Goal: Information Seeking & Learning: Learn about a topic

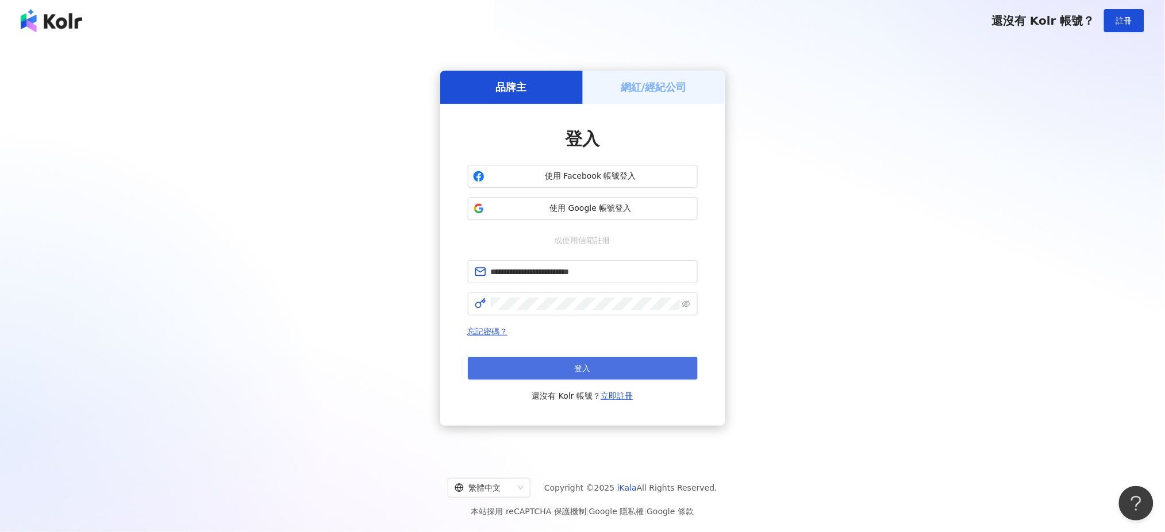
click at [561, 377] on button "登入" at bounding box center [583, 368] width 230 height 23
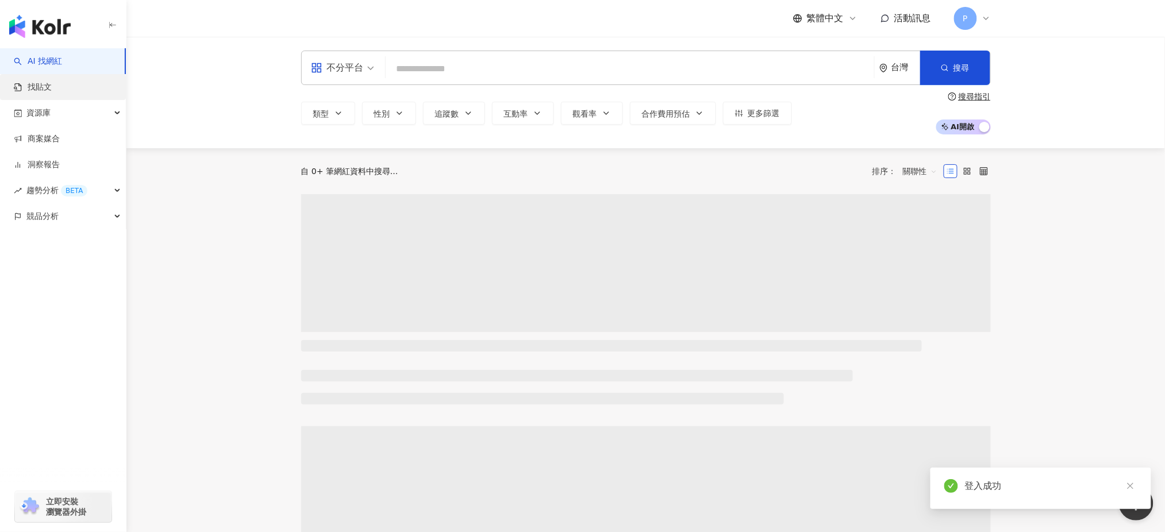
click at [44, 82] on link "找貼文" at bounding box center [33, 87] width 38 height 11
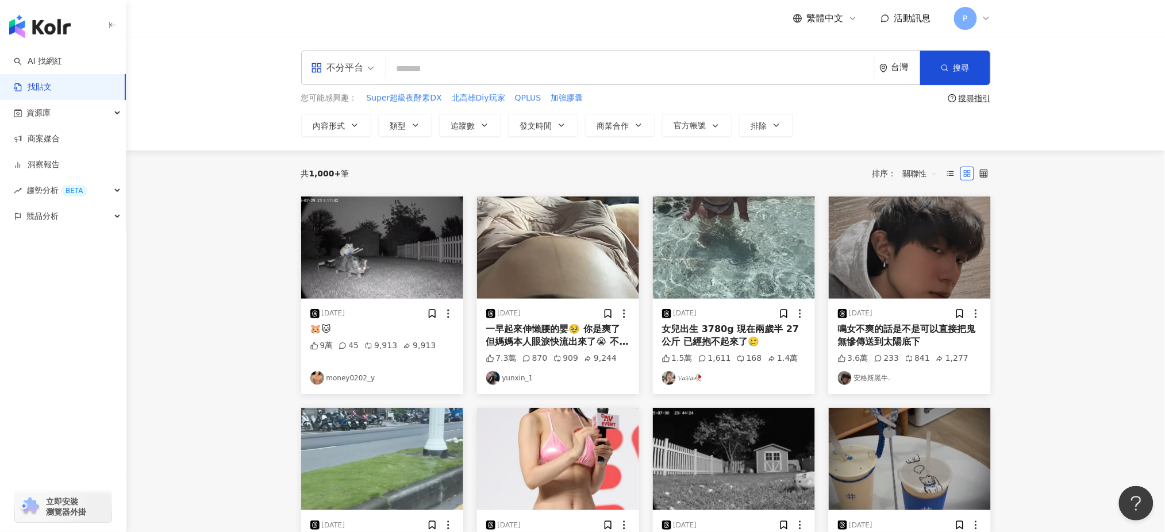
click at [642, 69] on input "search" at bounding box center [629, 68] width 479 height 25
type input "***"
click at [552, 125] on span "發文時間" at bounding box center [536, 125] width 32 height 9
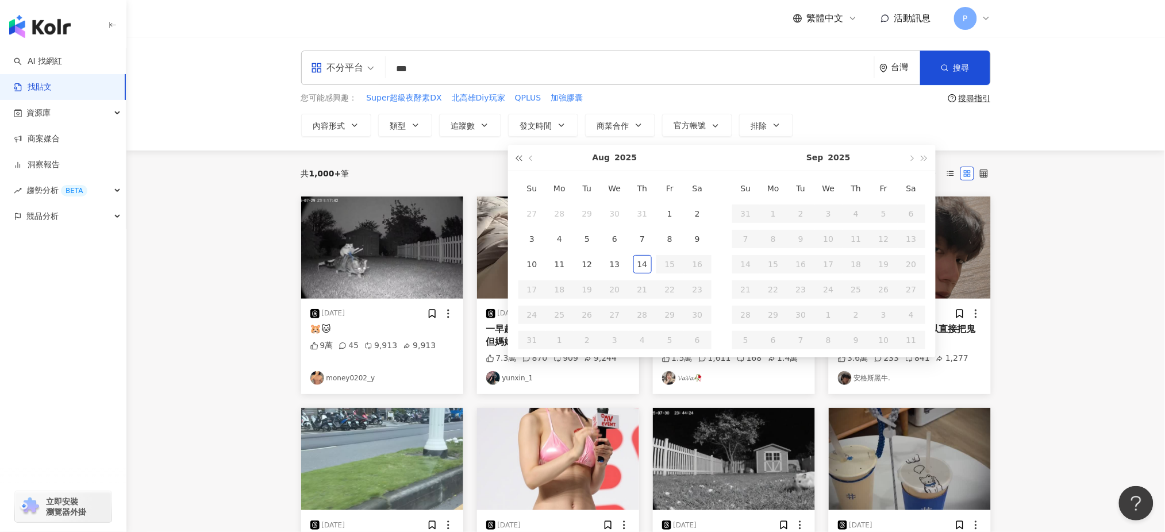
click at [523, 162] on button "button" at bounding box center [519, 158] width 13 height 26
type input "**********"
click at [642, 264] on div "15" at bounding box center [642, 264] width 18 height 18
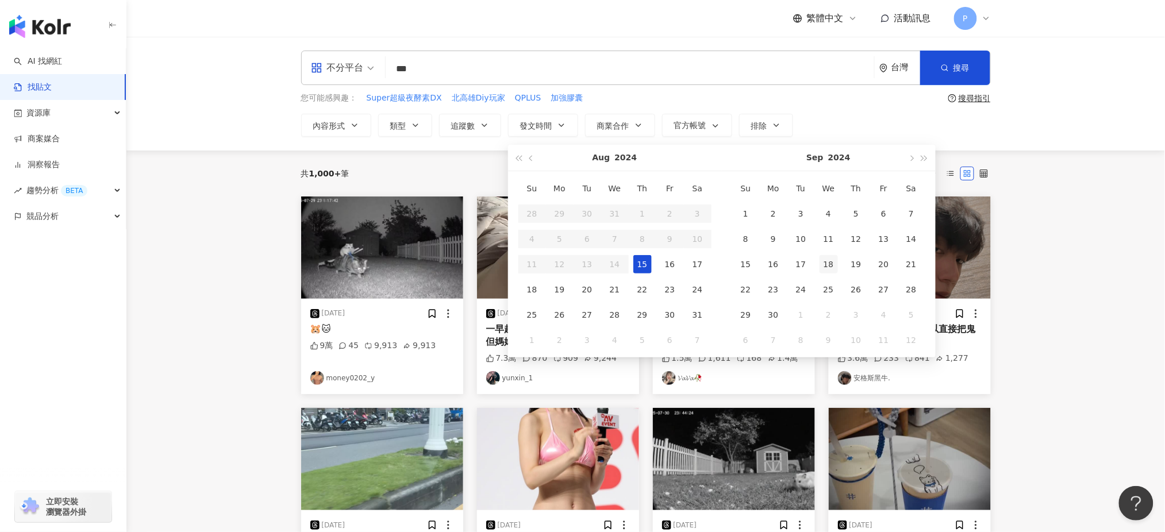
type input "**********"
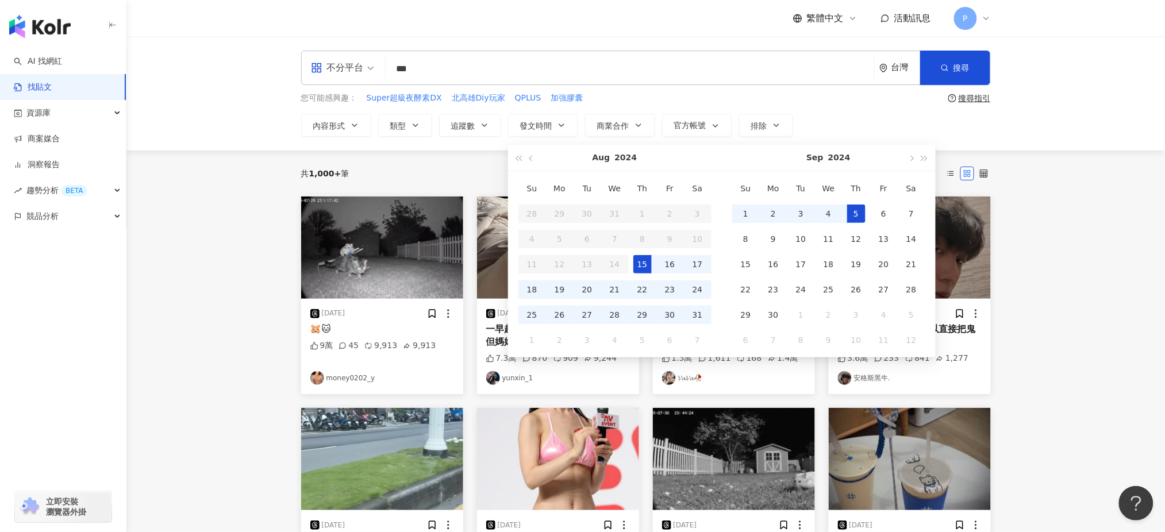
type input "**********"
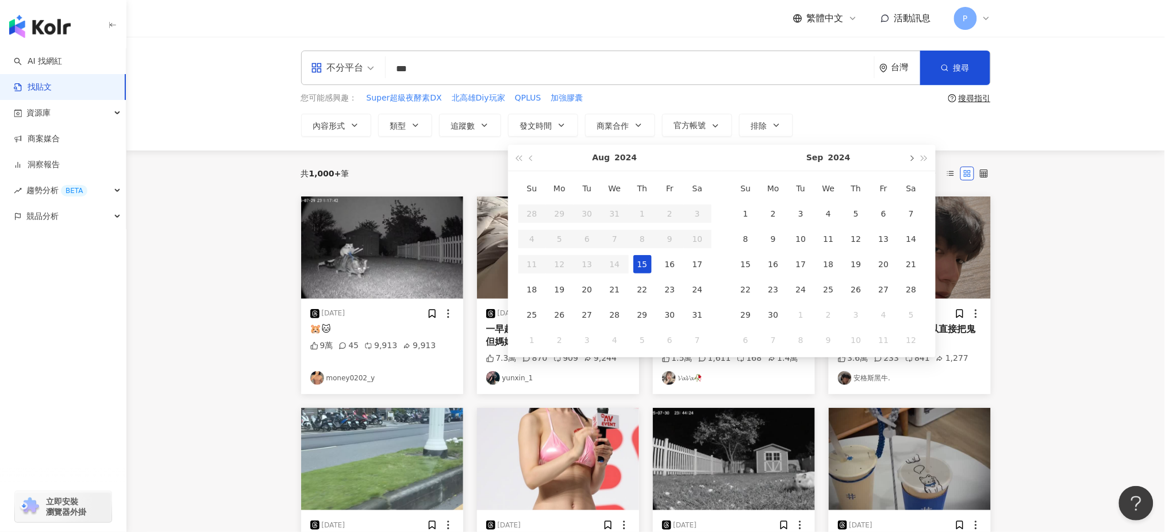
click at [911, 161] on span "button" at bounding box center [912, 159] width 6 height 6
type input "**********"
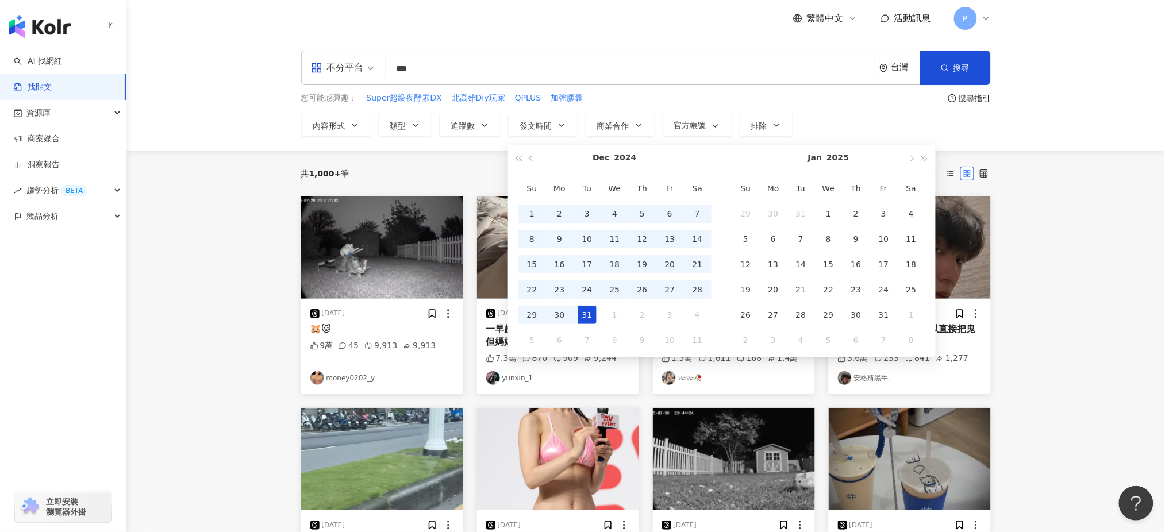
click at [590, 324] on div "31" at bounding box center [587, 315] width 18 height 18
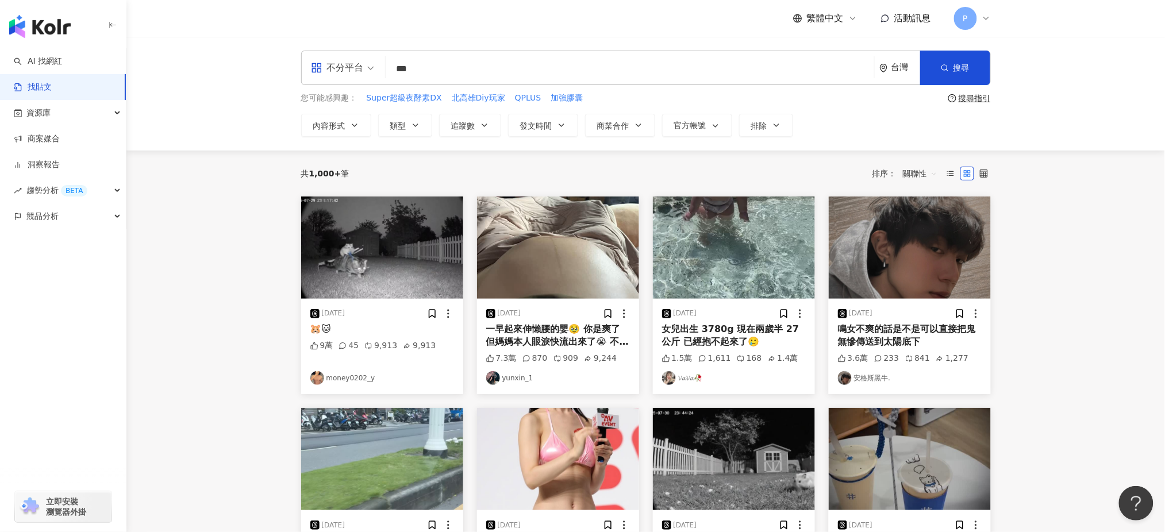
type input "**********"
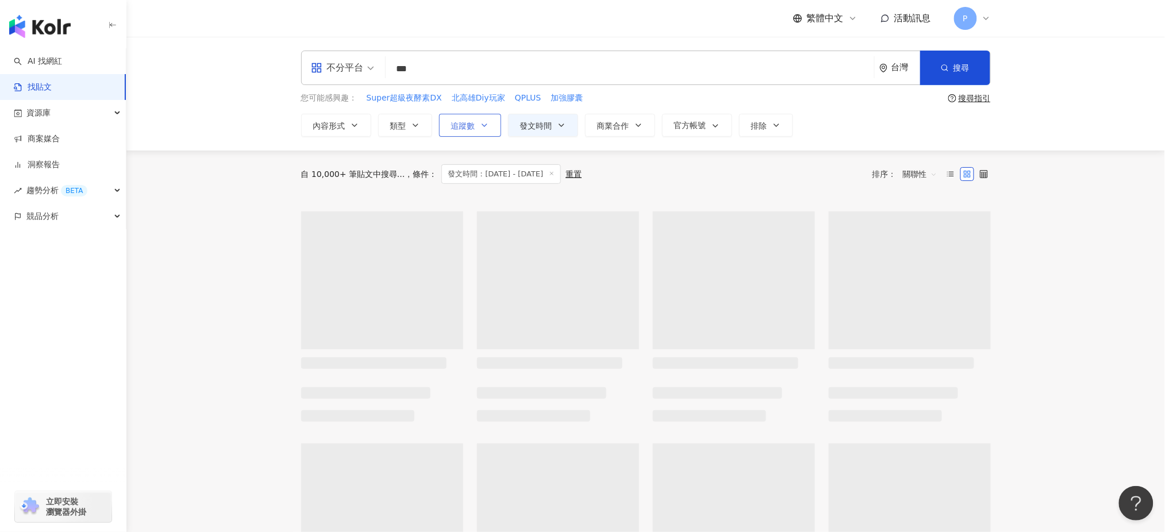
type input "**********"
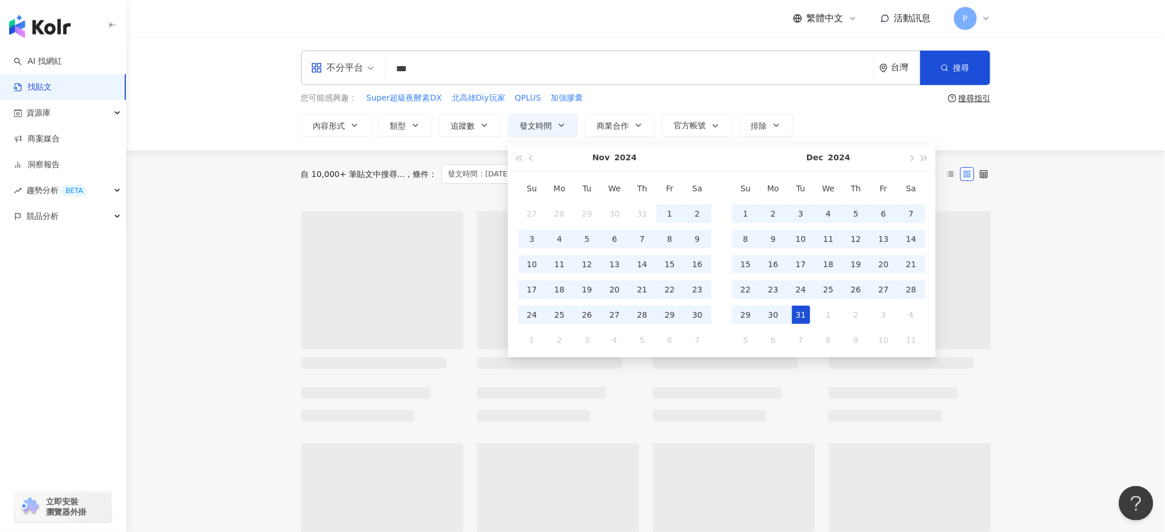
click at [602, 122] on span "商業合作" at bounding box center [613, 125] width 32 height 9
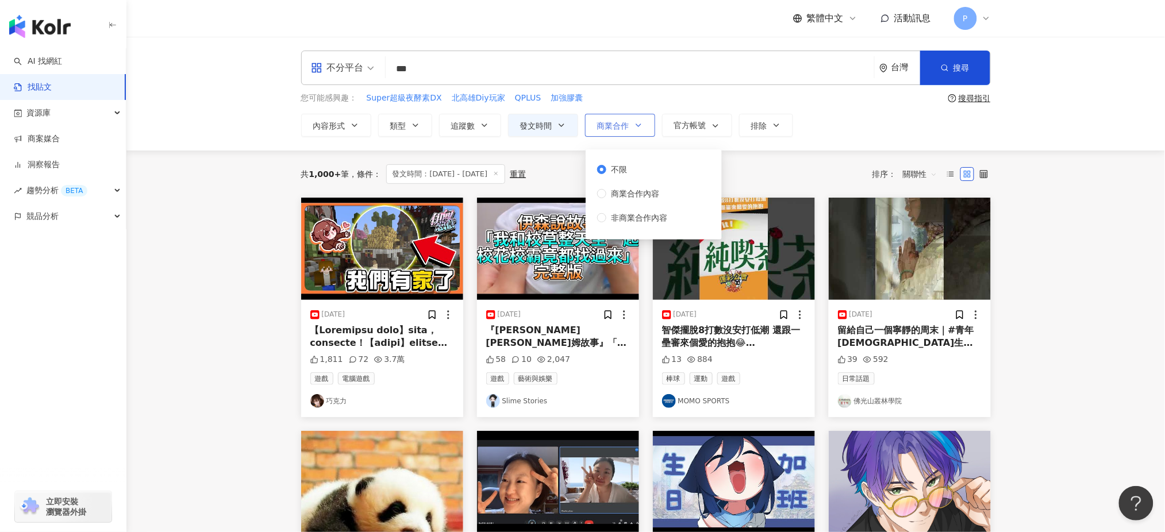
click at [623, 128] on span "商業合作" at bounding box center [613, 125] width 32 height 9
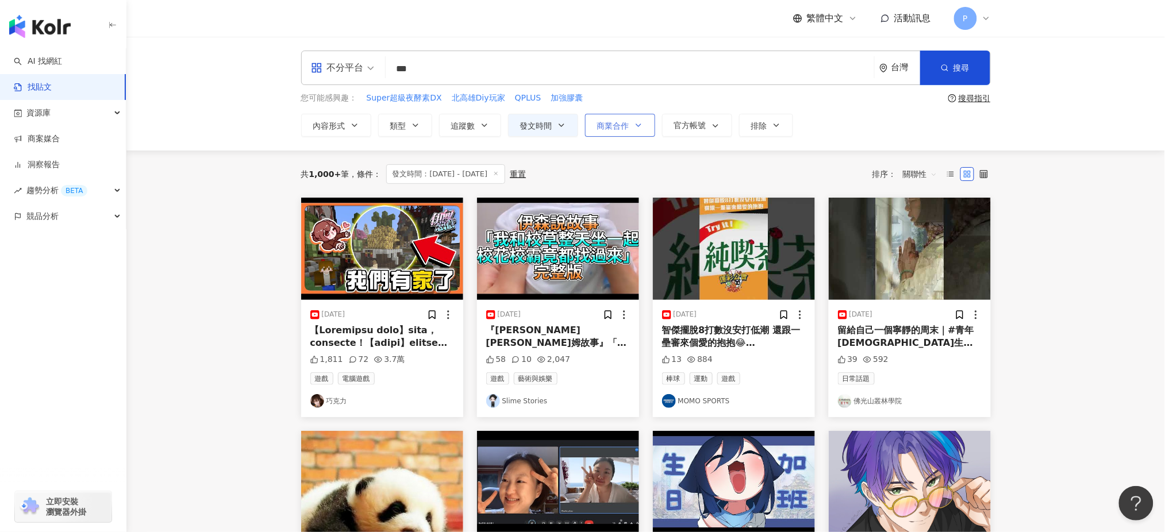
click at [624, 126] on span "商業合作" at bounding box center [613, 125] width 32 height 9
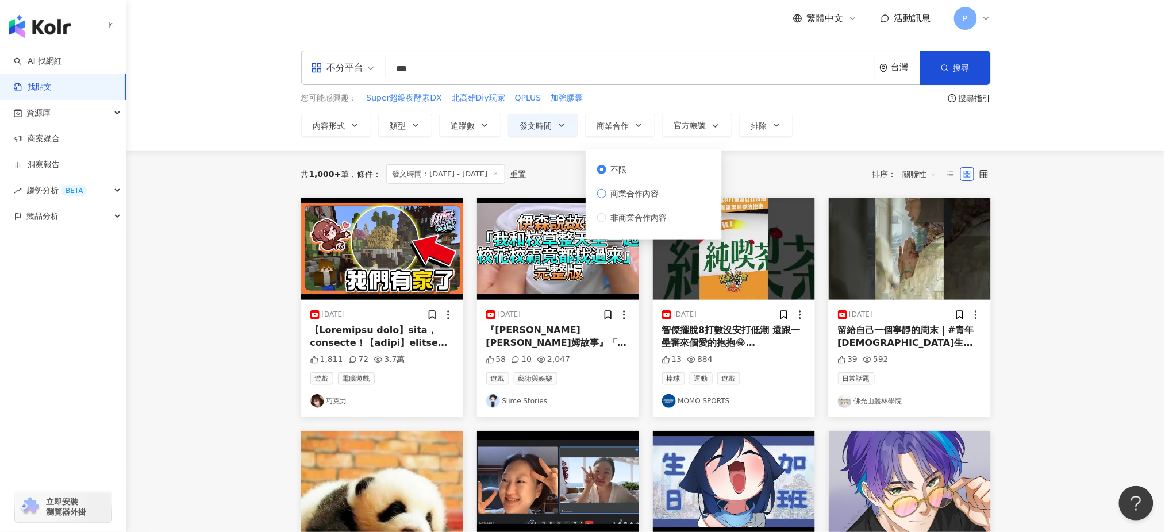
click at [621, 195] on span "商業合作內容" at bounding box center [634, 193] width 57 height 13
click at [965, 63] on span "搜尋" at bounding box center [962, 67] width 16 height 9
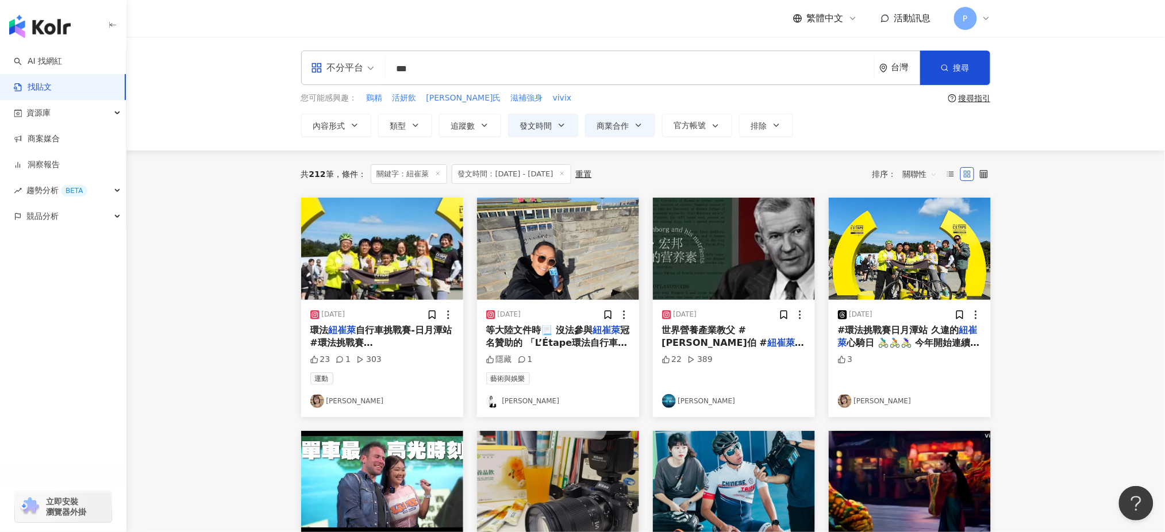
scroll to position [76, 0]
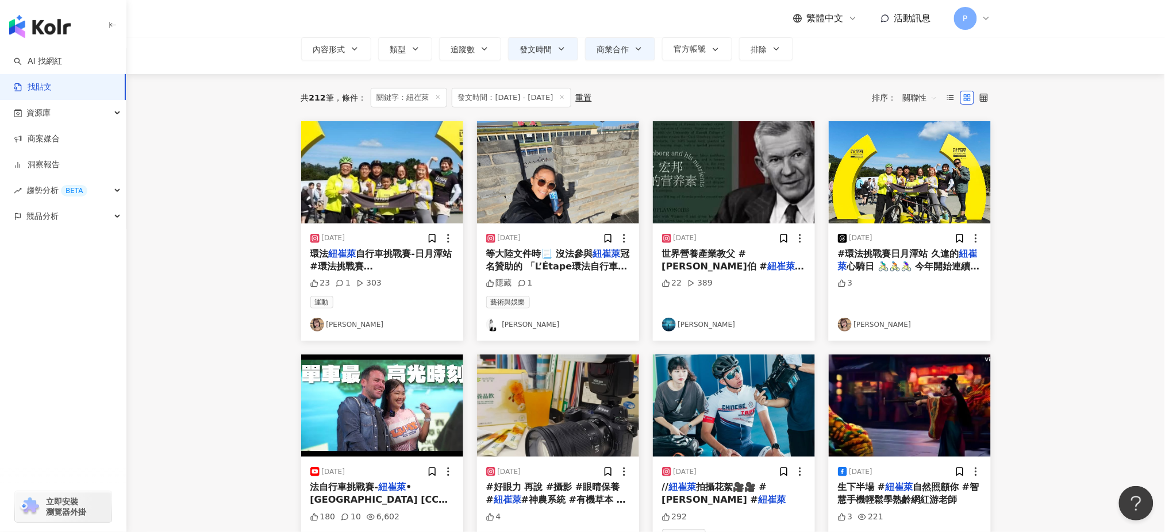
click at [555, 252] on span "等大陸文件時📃 沒法參與" at bounding box center [539, 253] width 107 height 11
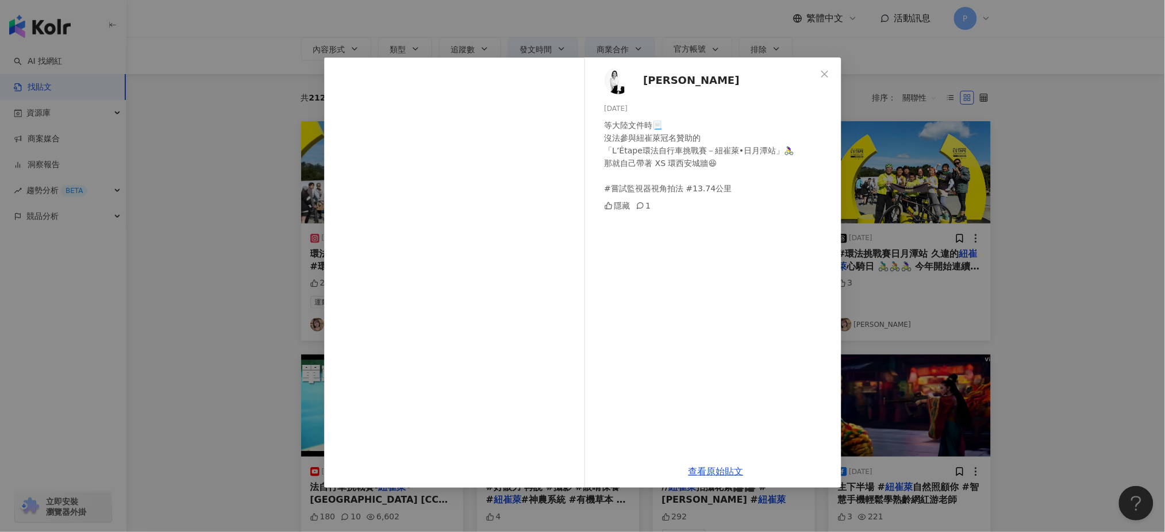
click at [1113, 213] on div "[PERSON_NAME][DATE] 等大陸文件時📃 沒法參與紐崔萊冠名贊助的 「L’Étape環法自行車挑戰賽－紐崔萊•日月潭站」🚴‍♀️ 那就自己帶著 …" at bounding box center [582, 266] width 1165 height 532
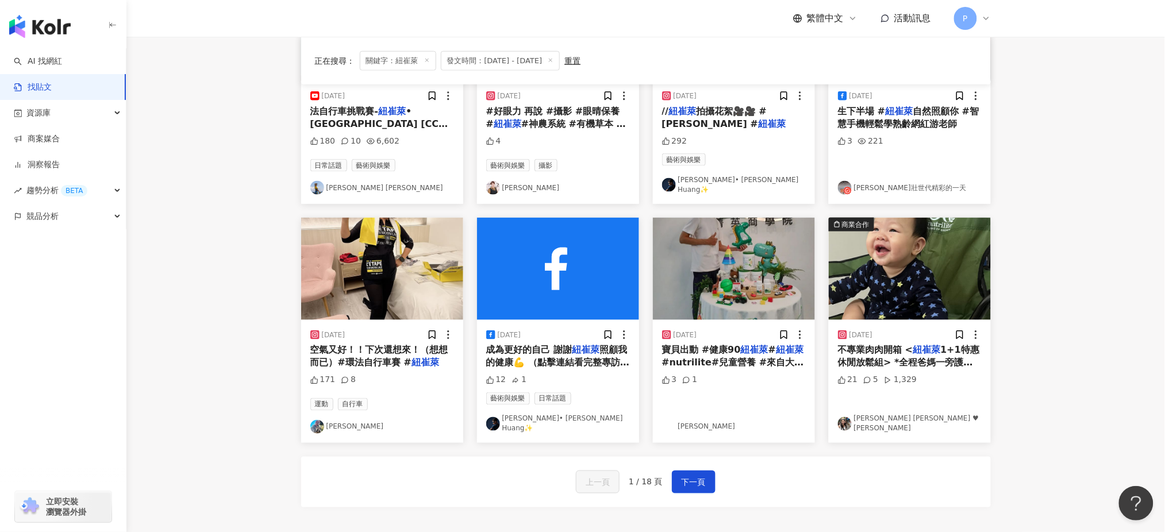
scroll to position [536, 0]
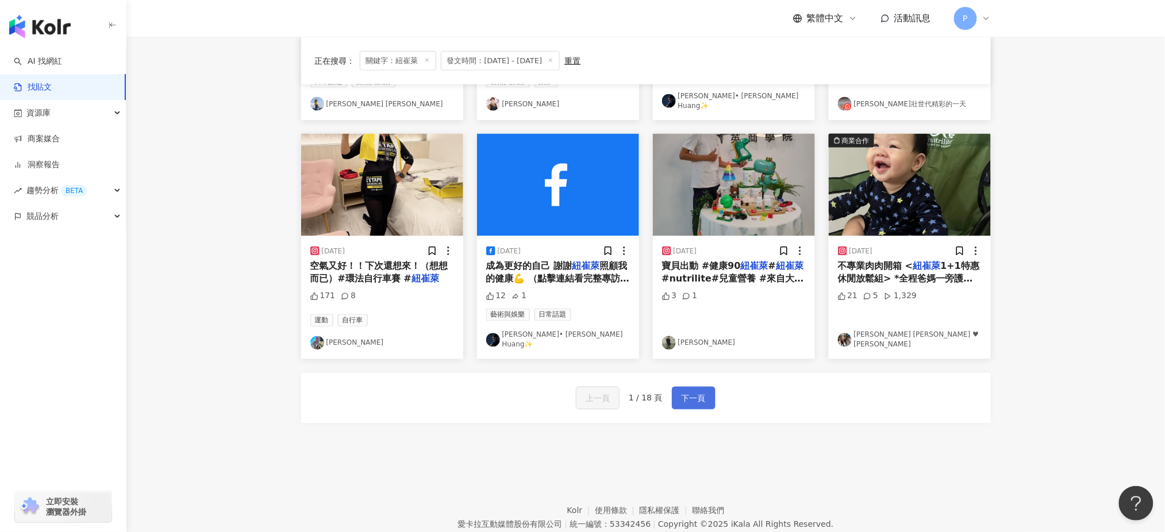
click at [690, 392] on span "下一頁" at bounding box center [694, 399] width 24 height 14
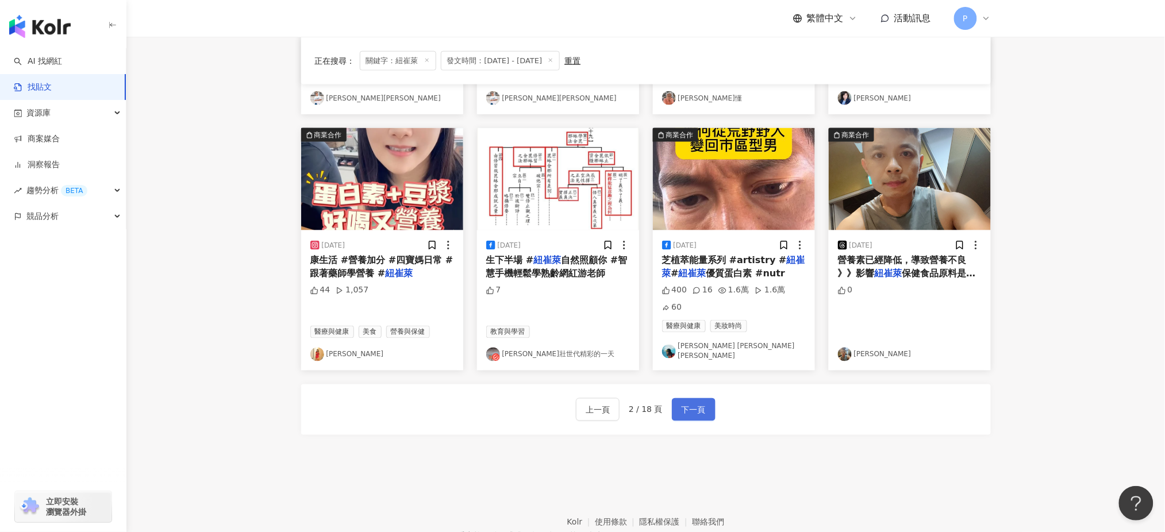
click at [695, 398] on button "下一頁" at bounding box center [694, 409] width 44 height 23
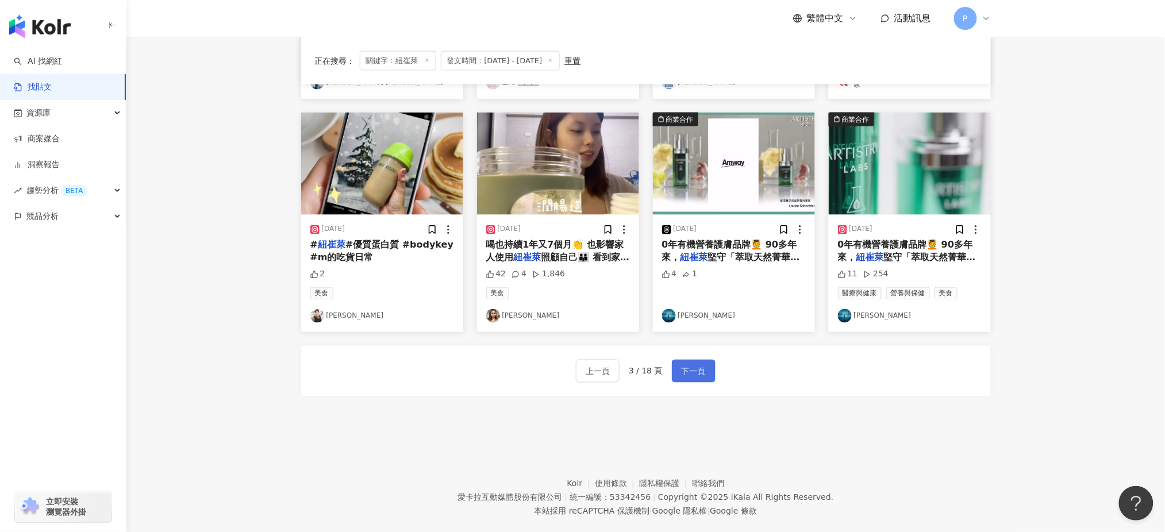
scroll to position [573, 0]
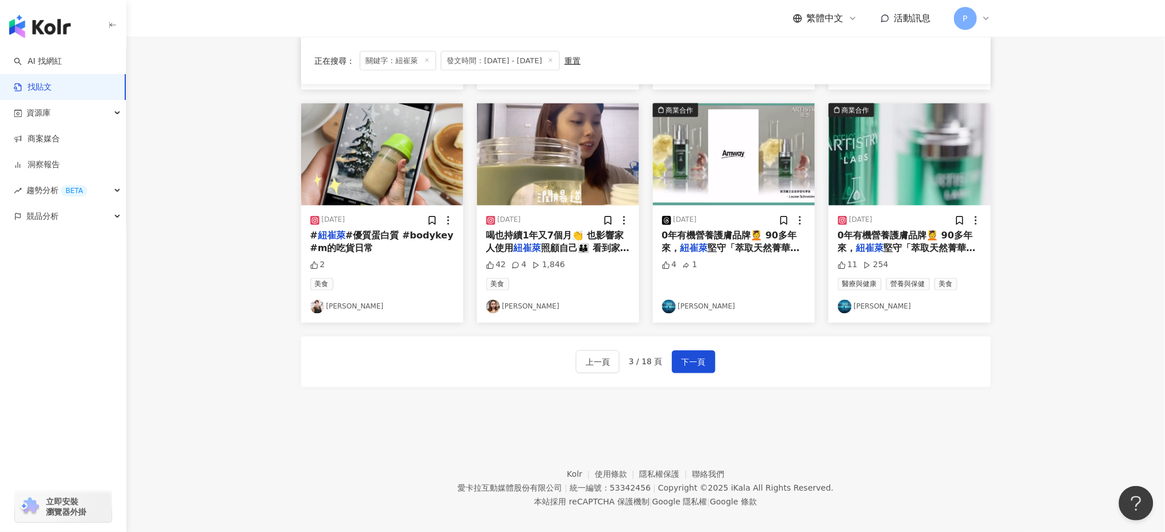
drag, startPoint x: 700, startPoint y: 334, endPoint x: 700, endPoint y: 359, distance: 25.3
click at [700, 337] on div "上一頁 3 / 18 頁 下一頁" at bounding box center [646, 362] width 690 height 51
click at [700, 359] on button "下一頁" at bounding box center [694, 362] width 44 height 23
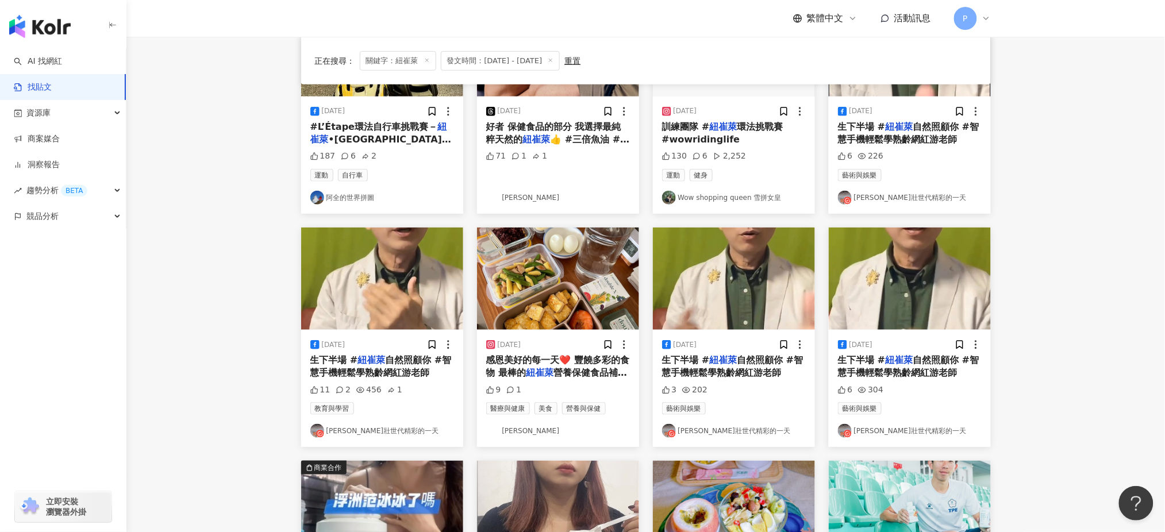
scroll to position [383, 0]
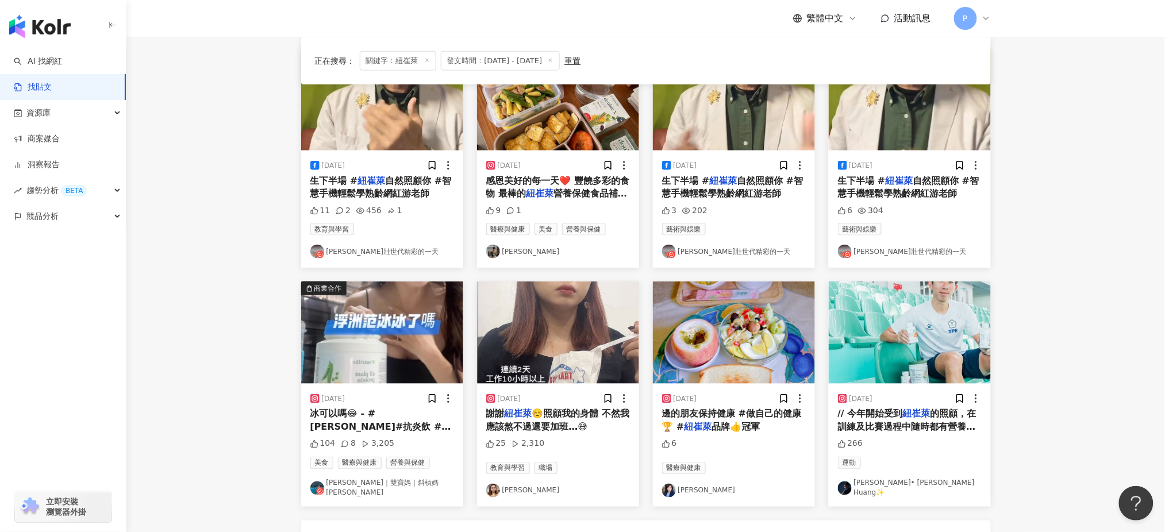
click at [723, 206] on div "3 202" at bounding box center [734, 210] width 144 height 11
click at [774, 192] on span "自然照顧你 #智慧手機輕鬆學熟齡網紅游老師" at bounding box center [732, 187] width 141 height 24
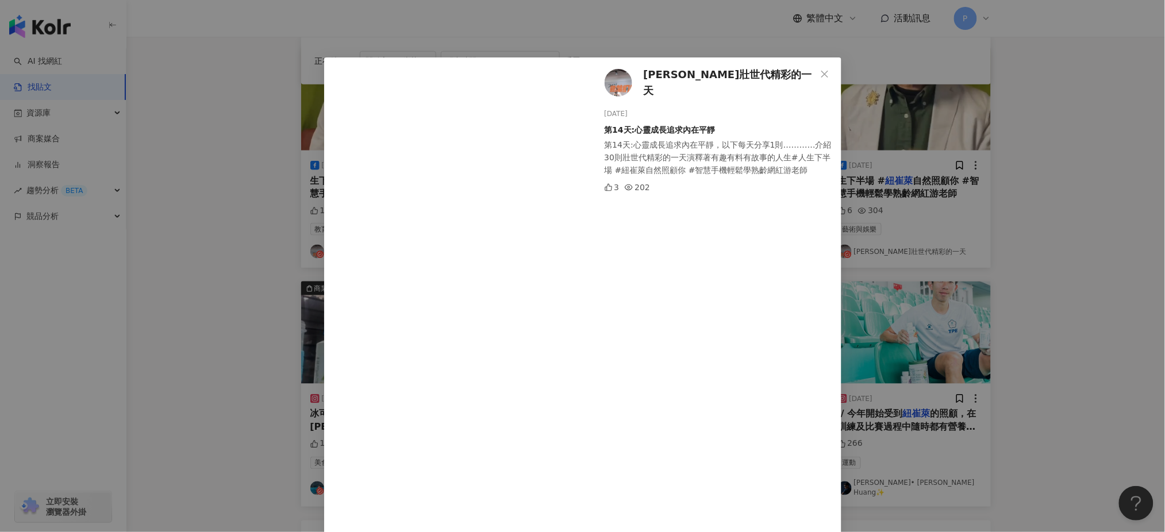
click at [905, 325] on div "[PERSON_NAME]壯世代精彩的一天 [DATE] 第14天:心靈成長追求內在平靜 第14天:心靈成長追求內在平靜，以下每天分享1則…………介紹30則壯…" at bounding box center [582, 266] width 1165 height 532
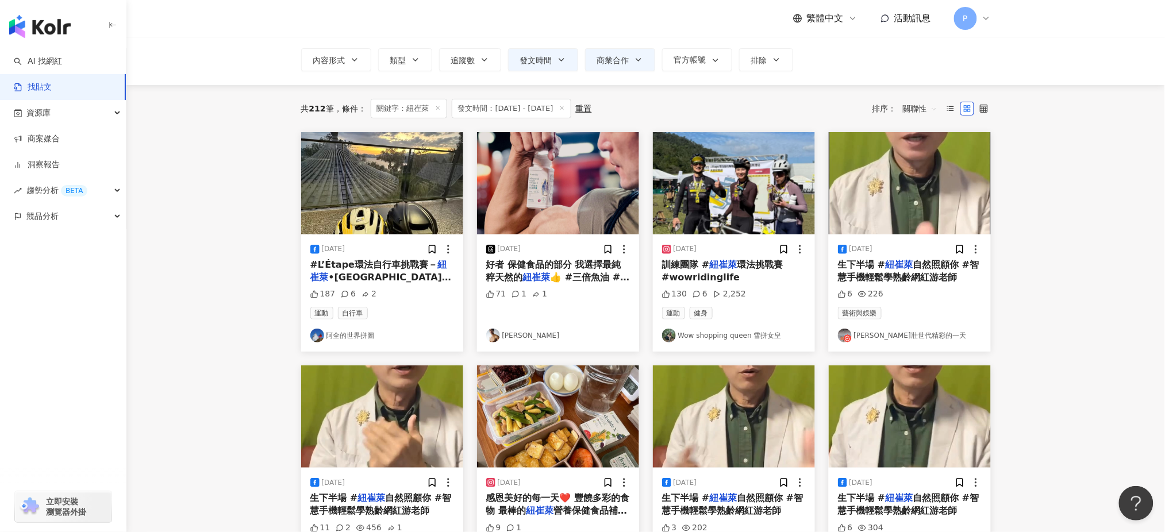
scroll to position [0, 0]
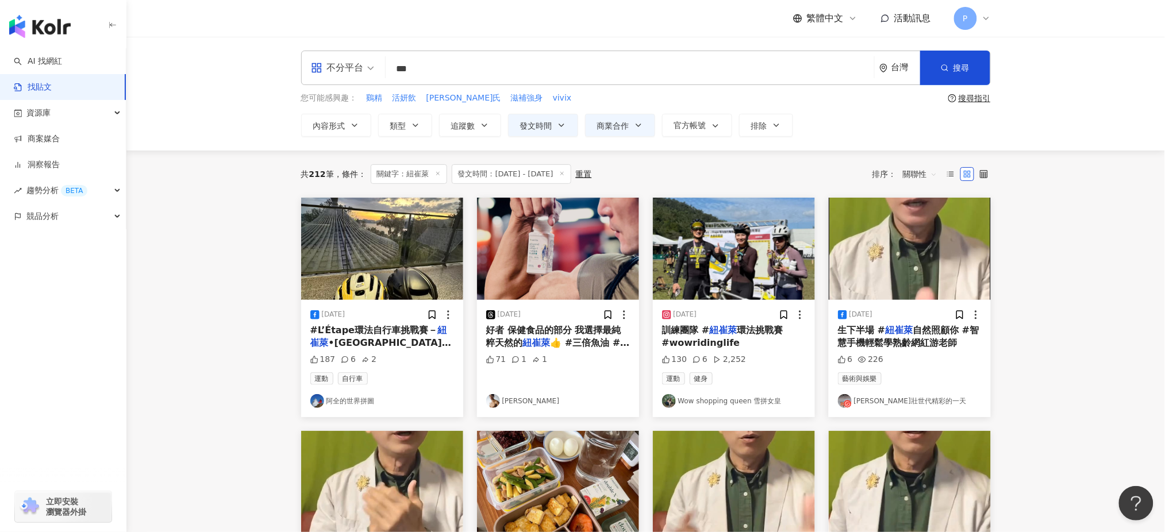
drag, startPoint x: 460, startPoint y: 73, endPoint x: 329, endPoint y: 68, distance: 131.7
click at [329, 68] on div "不分平台 紐崔萊 *** 台灣 搜尋" at bounding box center [646, 68] width 690 height 34
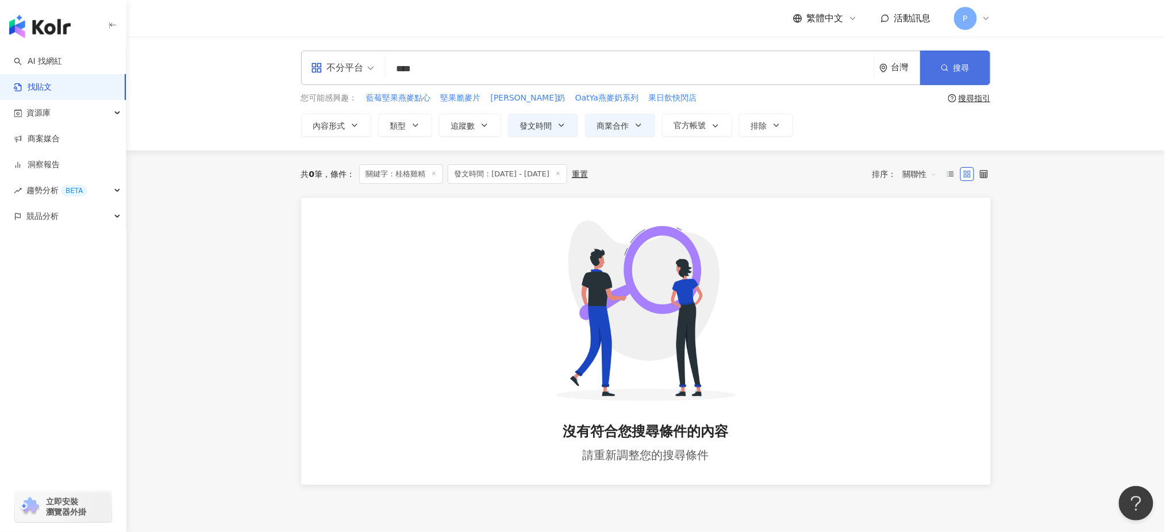
click at [947, 67] on circle "button" at bounding box center [944, 67] width 5 height 5
click at [454, 62] on input "****" at bounding box center [629, 68] width 479 height 25
click at [987, 62] on button "搜尋" at bounding box center [955, 68] width 70 height 34
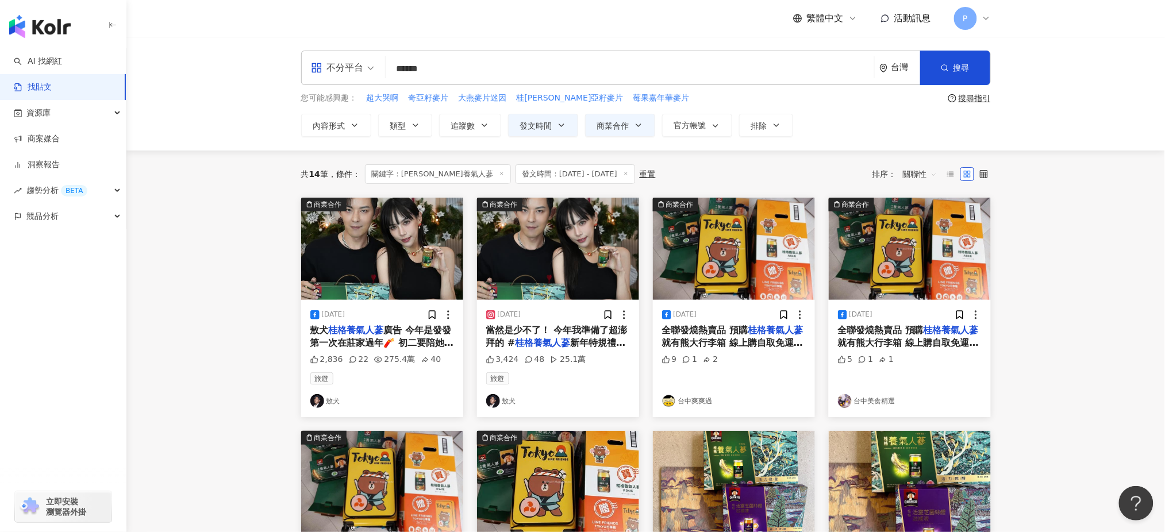
click at [371, 327] on mark "桂格養氣人蔘" at bounding box center [356, 330] width 55 height 11
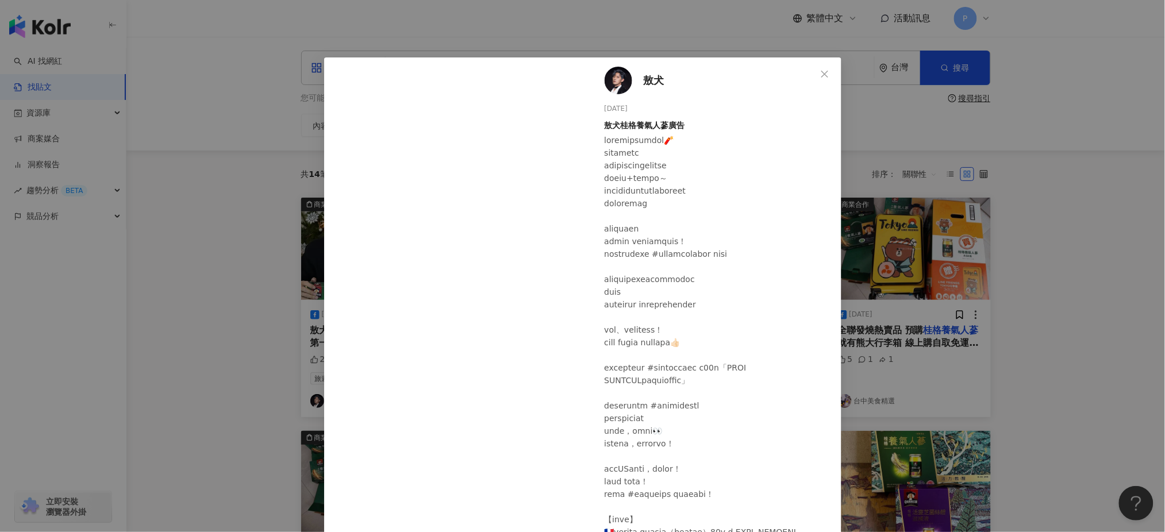
click at [266, 323] on div "敖犬 [DATE] 敖犬桂格養氣人蔘廣告 2,836 22 275.4萬 40 查看原始貼文" at bounding box center [582, 266] width 1165 height 532
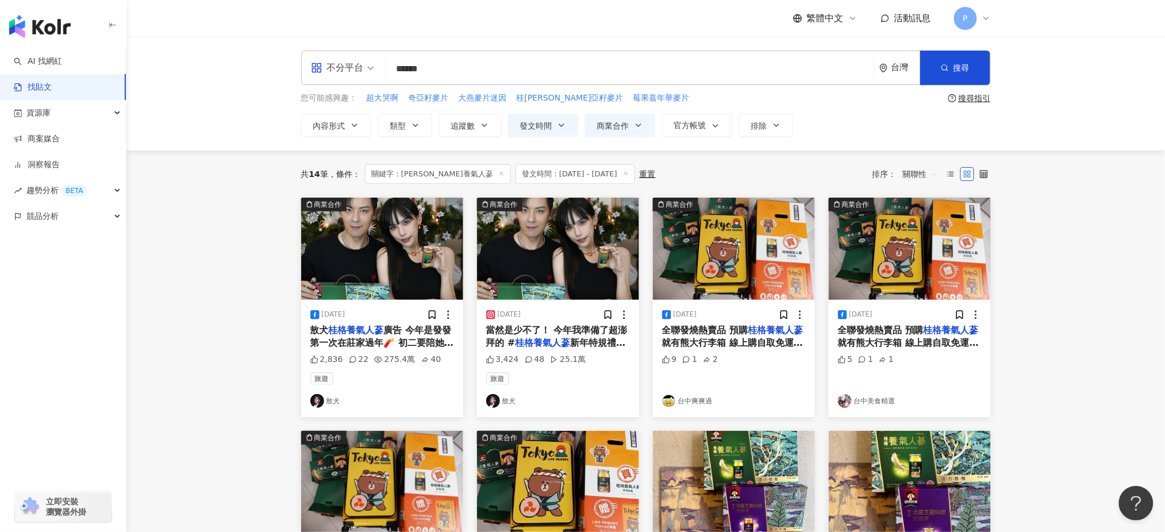
click at [380, 333] on mark "桂格養氣人蔘" at bounding box center [356, 330] width 55 height 11
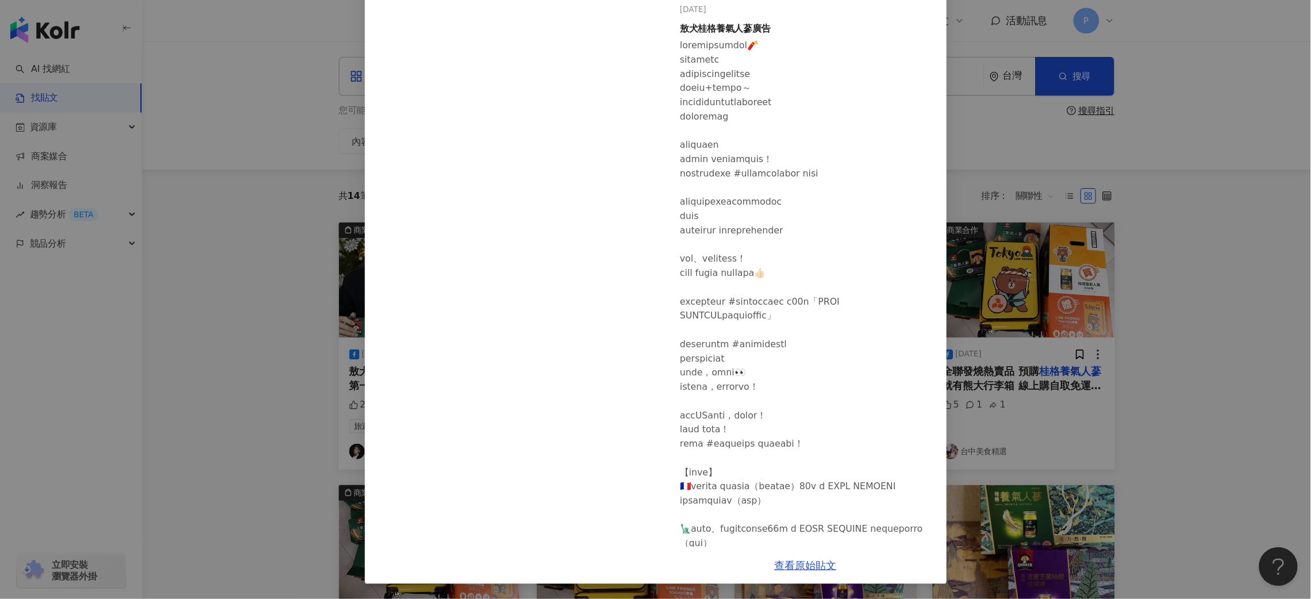
scroll to position [33, 0]
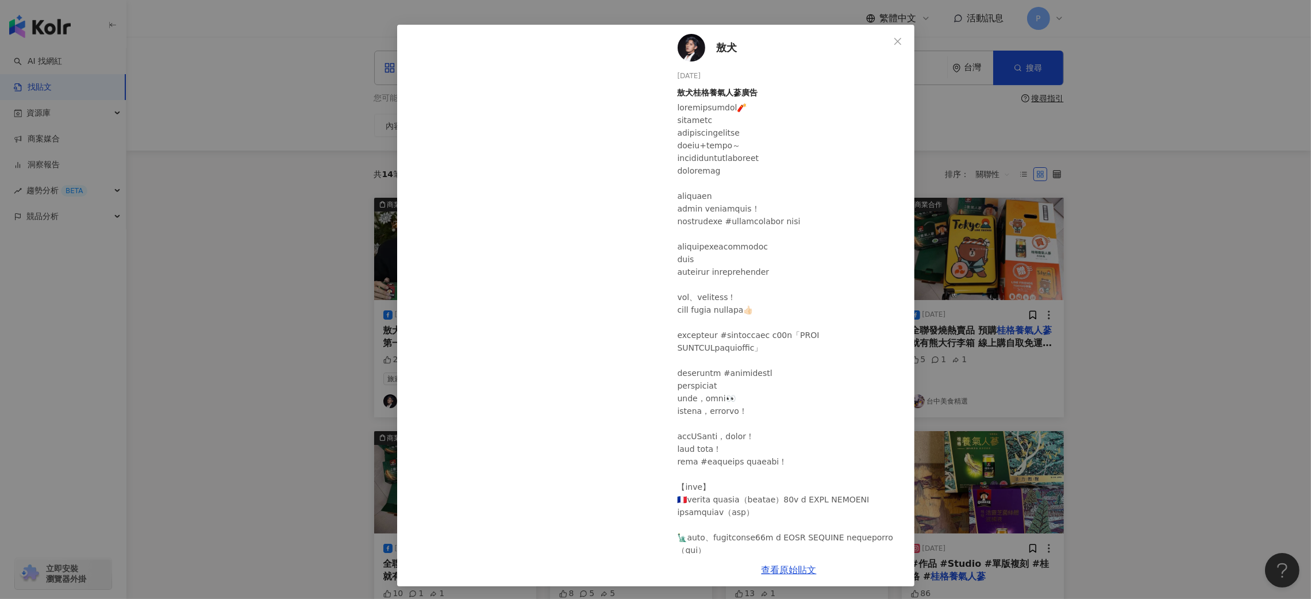
click at [1160, 148] on div "敖犬 [DATE] 敖犬桂格養氣人蔘廣告 2,836 22 275.4萬 40 查看原始貼文" at bounding box center [655, 299] width 1311 height 599
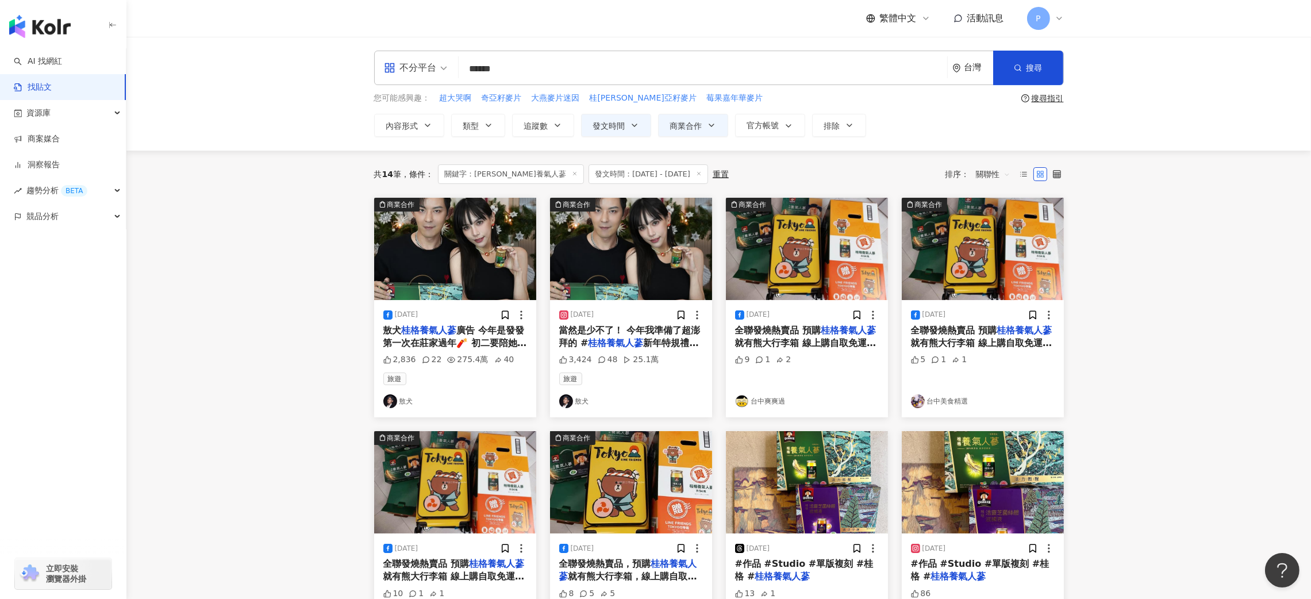
click at [836, 354] on div "[DATE] 全聯發燒熱賣品 預購 桂格養氣人蔘 就有熊大行李箱 線上購自取免運折價更優惠 9 1 2 台中爽爽過" at bounding box center [807, 358] width 162 height 117
click at [781, 325] on span "全聯發燒熱賣品 預購" at bounding box center [778, 330] width 86 height 11
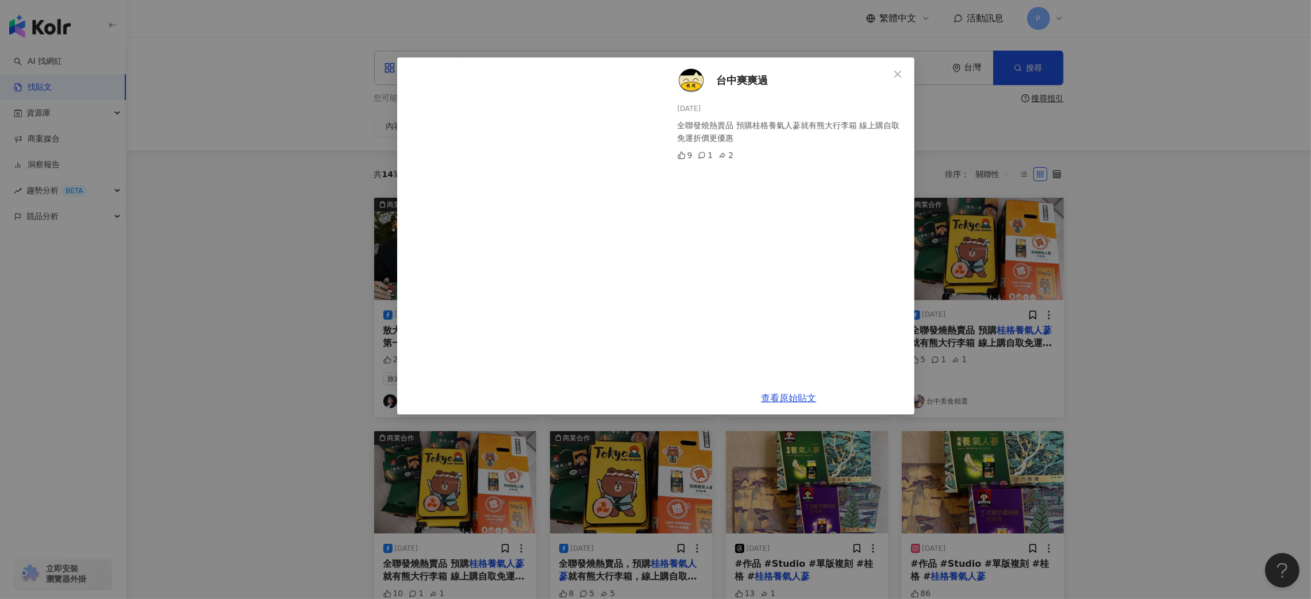
click at [1041, 254] on div "台中爽爽過 [DATE] 全聯發燒熱賣品 預購桂格養氣人蔘就有熊大行李箱 線上購自取免運折價更優惠 9 1 2 查看原始貼文" at bounding box center [655, 299] width 1311 height 599
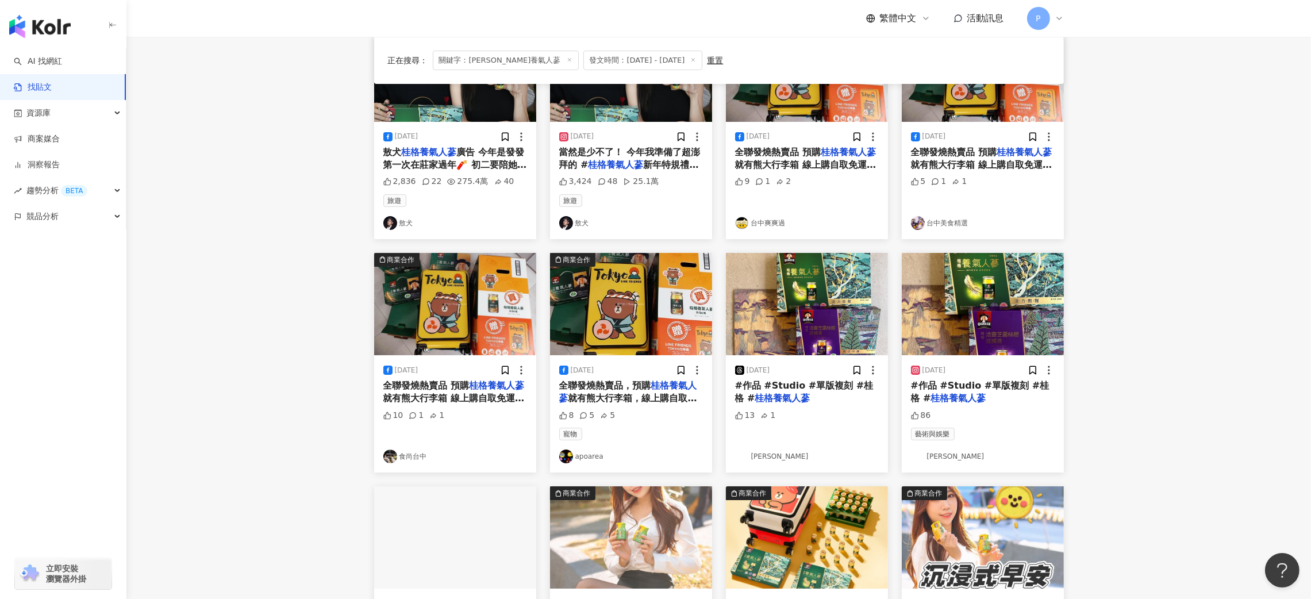
scroll to position [172, 0]
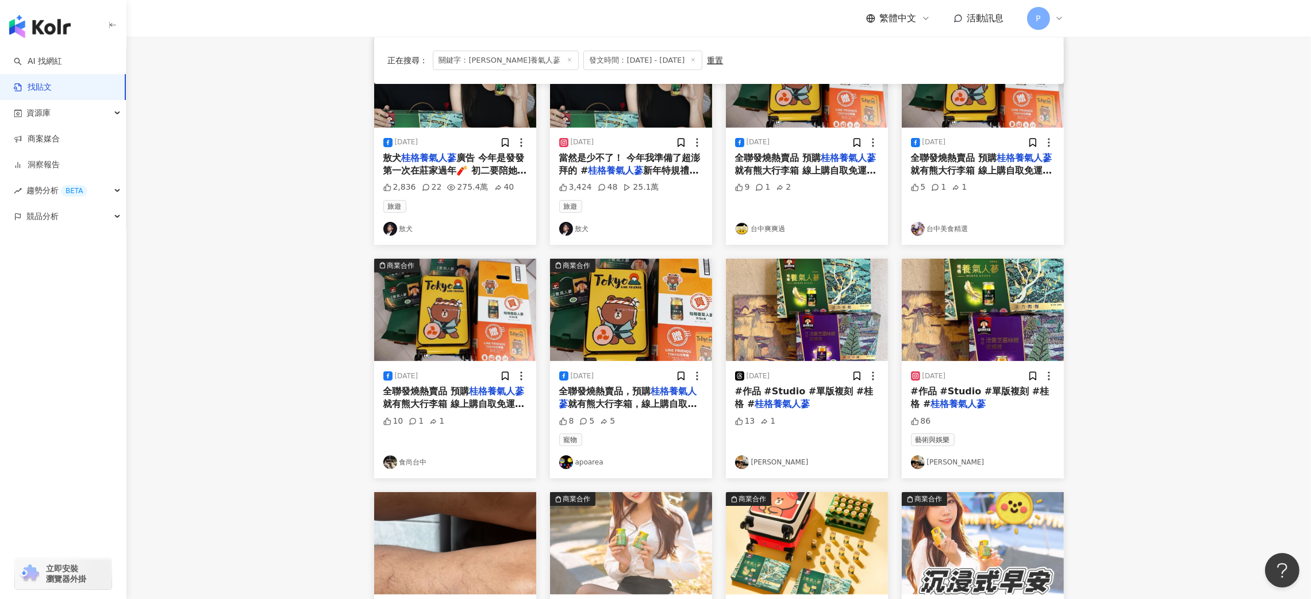
click at [447, 402] on span "就有熊大行李箱 線上購自取免運折價更優惠" at bounding box center [453, 410] width 141 height 24
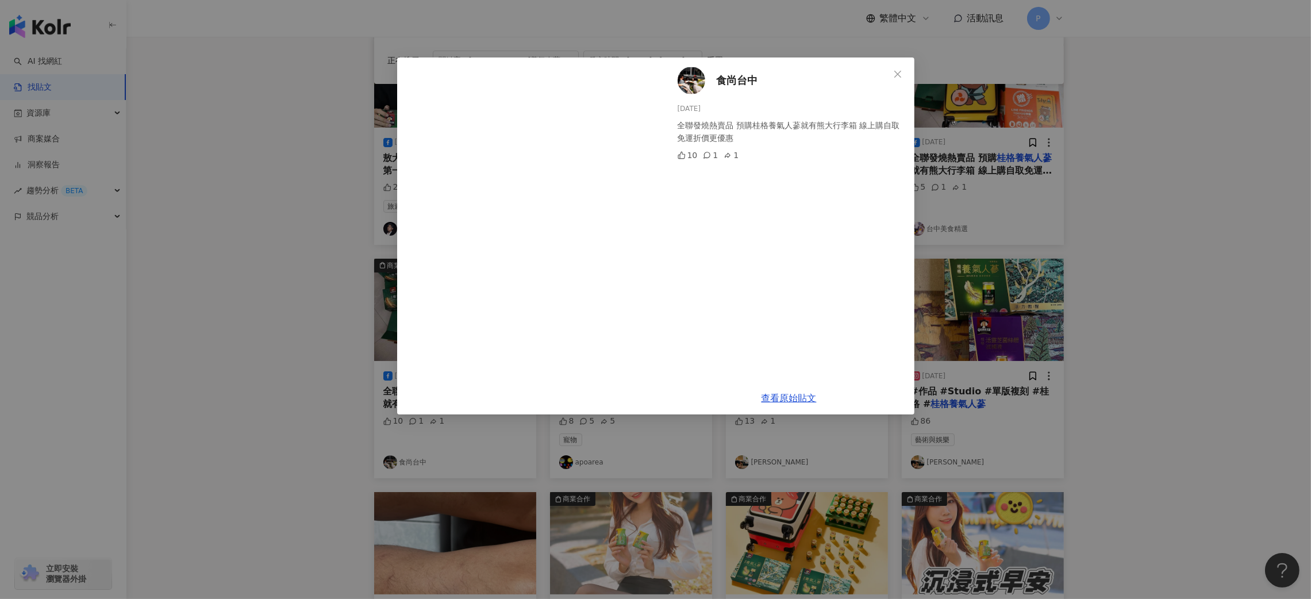
click at [1122, 274] on div "食尚台中 [DATE] 全聯發燒熱賣品 預購桂格養氣人蔘就有熊大行李箱 線上購自取免運折價更優惠 10 1 1 查看原始貼文" at bounding box center [655, 299] width 1311 height 599
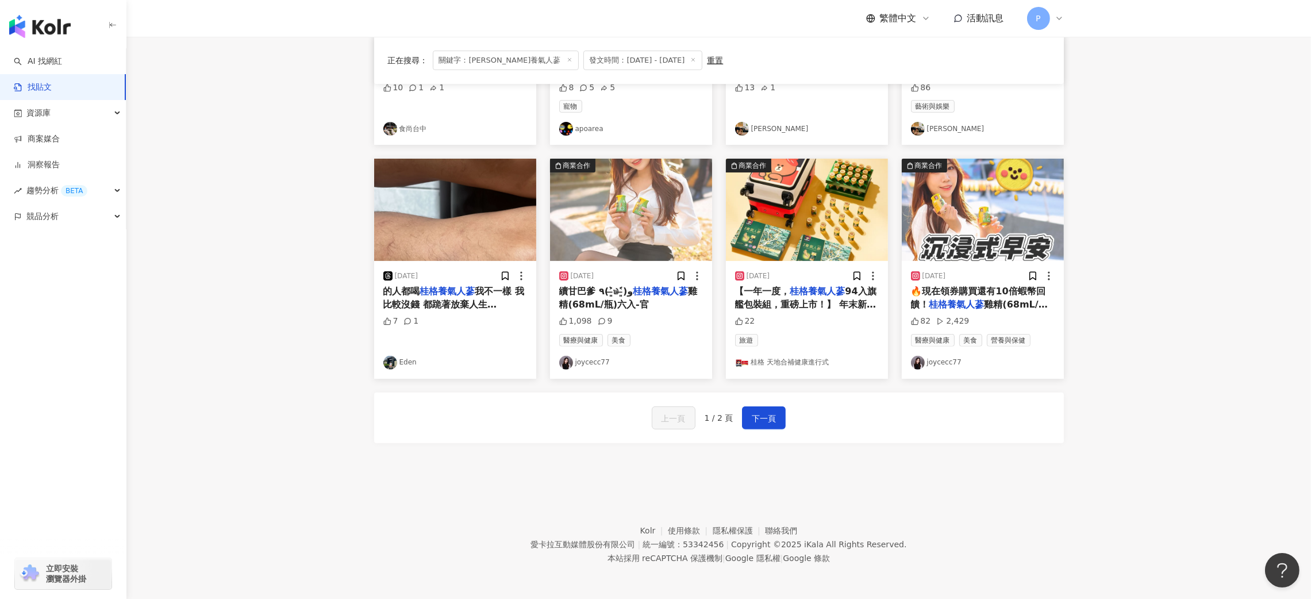
scroll to position [506, 0]
click at [1031, 303] on span "雞精(68mL/瓶)*6 h" at bounding box center [979, 310] width 137 height 24
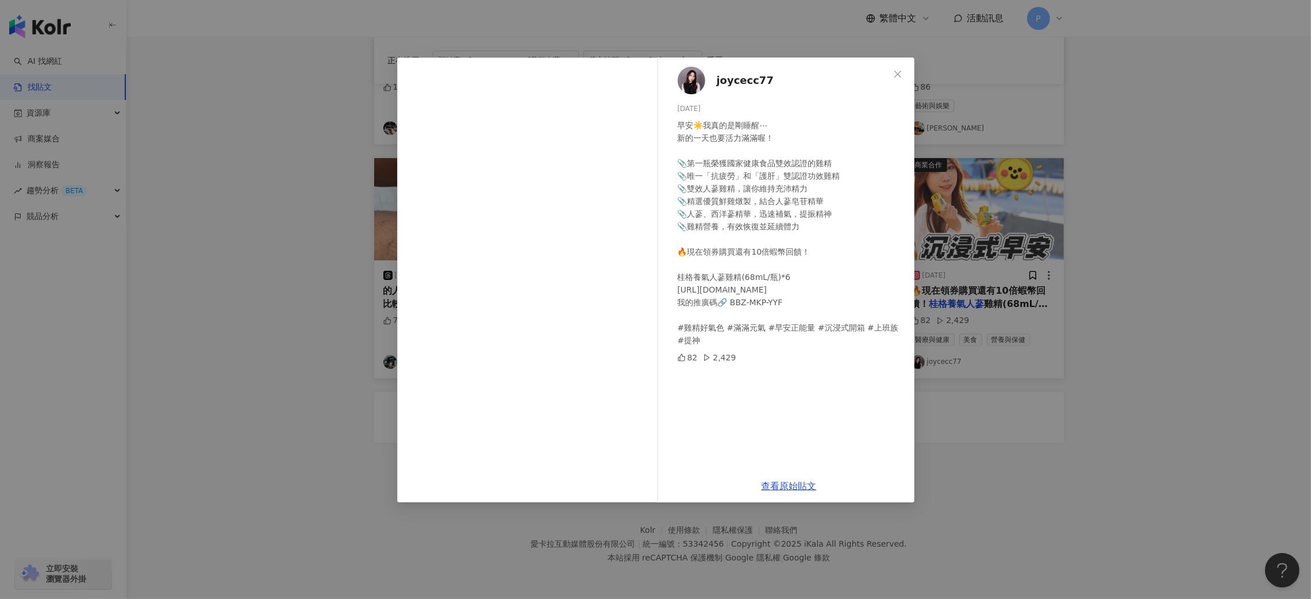
click at [989, 260] on div "joycecc77 [DATE] 早安☀️我真的是剛睡醒⋯ 新的一天也要活力滿滿喔！ 📎第一瓶榮獲國家健康食品雙效認證的雞精 📎唯一「抗疲勞」和「護肝」雙認證…" at bounding box center [655, 299] width 1311 height 599
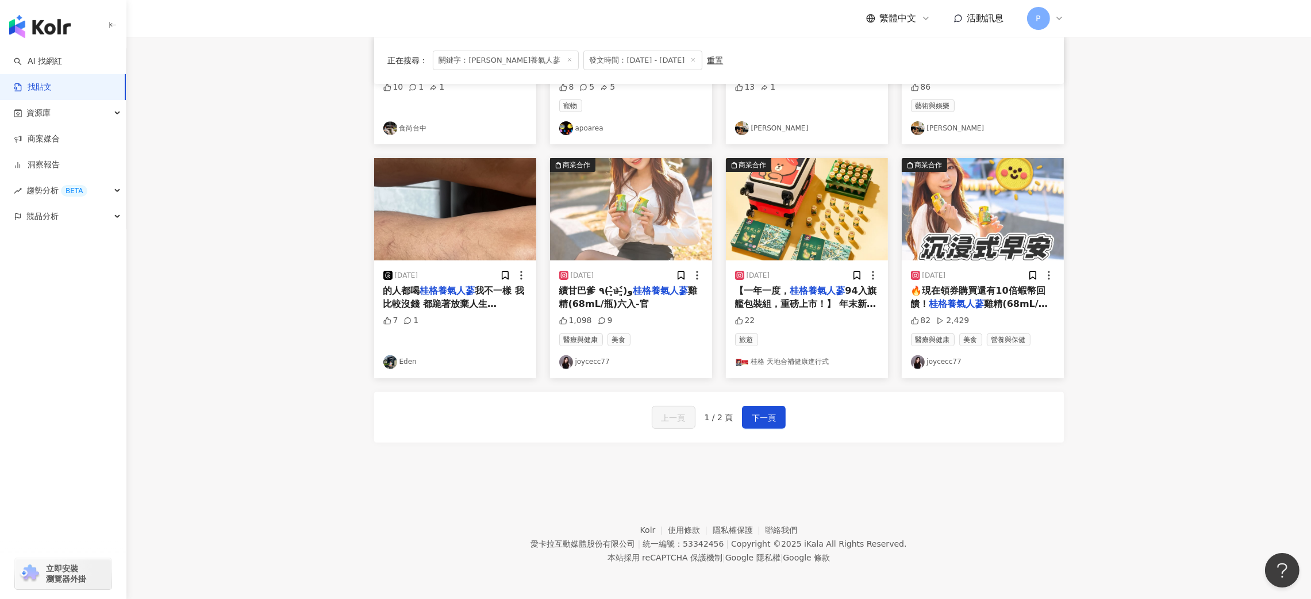
click at [961, 268] on div "[DATE] 🔥現在領券購買還有10倍蝦幣回饋！ 桂格養氣人蔘 雞精(68mL/瓶)*6 h 82 2,429 醫療與健康 美食 營養與保健 joycecc77" at bounding box center [983, 318] width 162 height 117
click at [591, 296] on span "續甘巴爹 ٩(˃̶͈̀௰˂̶͈́)و" at bounding box center [596, 290] width 74 height 11
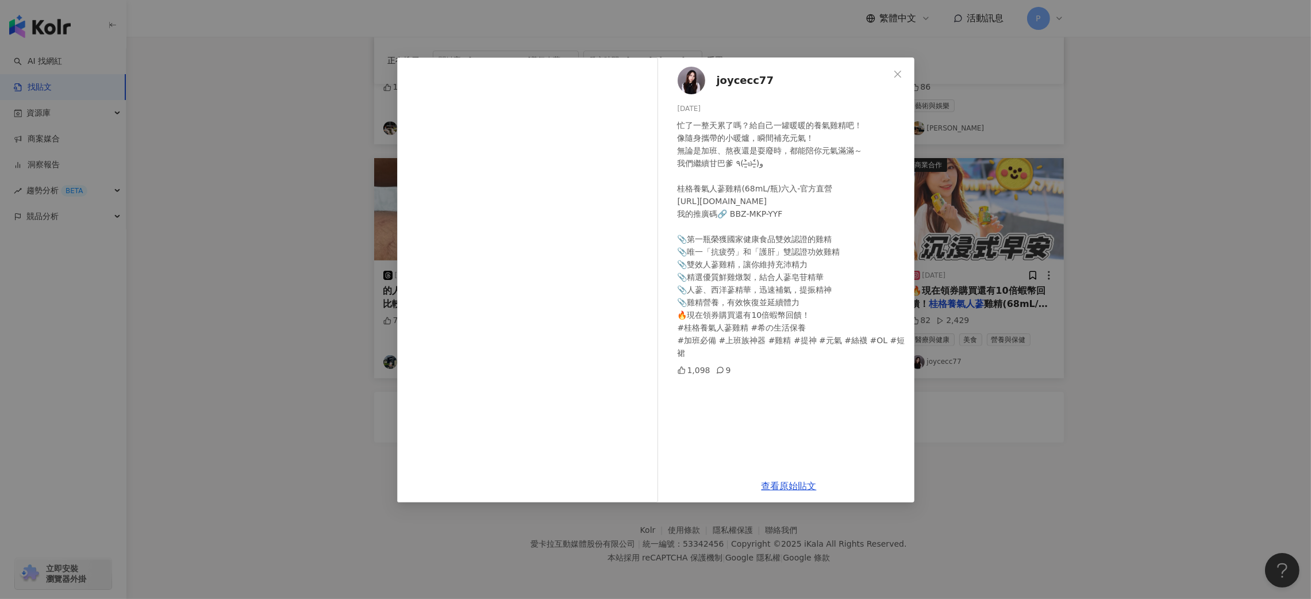
click at [1026, 264] on div "joycecc77 [DATE] 忙了一整天累了嗎？給自己一罐暖暖的養氣雞精吧！ 像隨身攜帶的小暖爐，瞬間補充元氣！ 無論是加班、熬夜還是耍廢時，都能陪你元氣…" at bounding box center [655, 299] width 1311 height 599
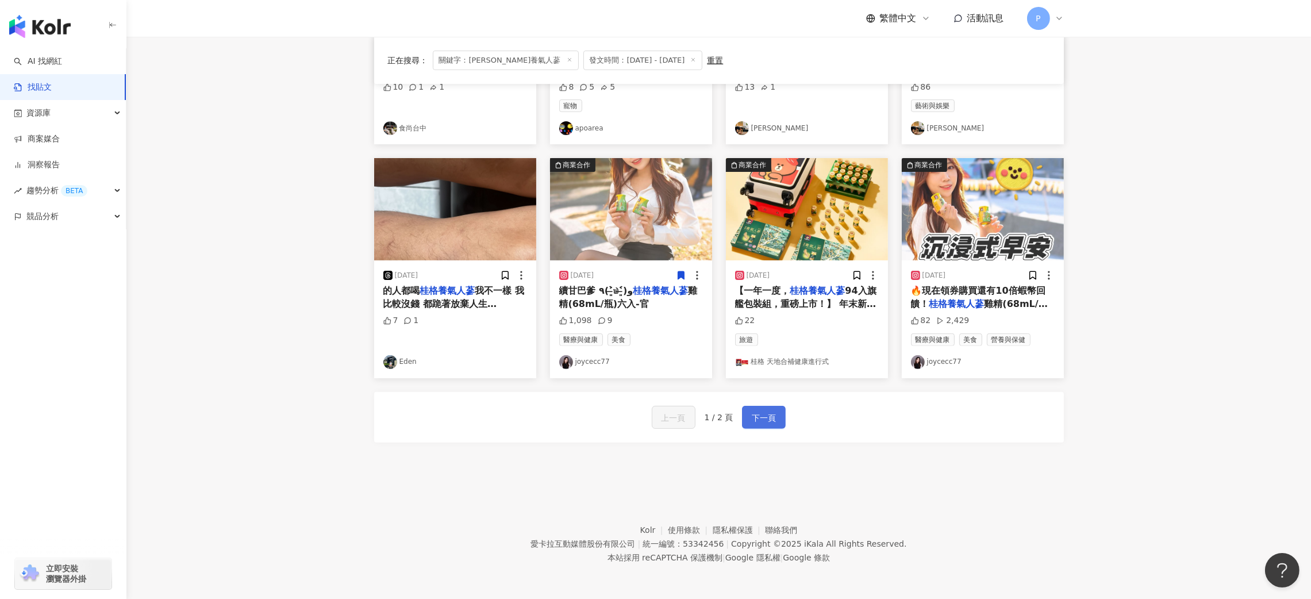
click at [761, 424] on span "下一頁" at bounding box center [764, 418] width 24 height 14
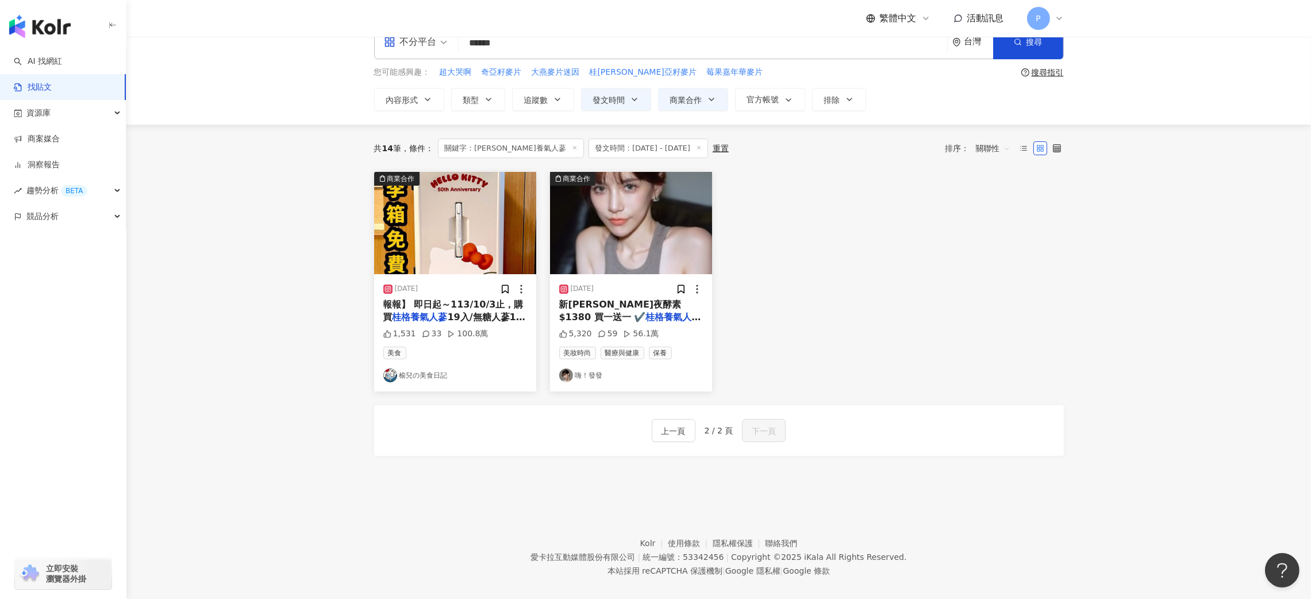
scroll to position [0, 0]
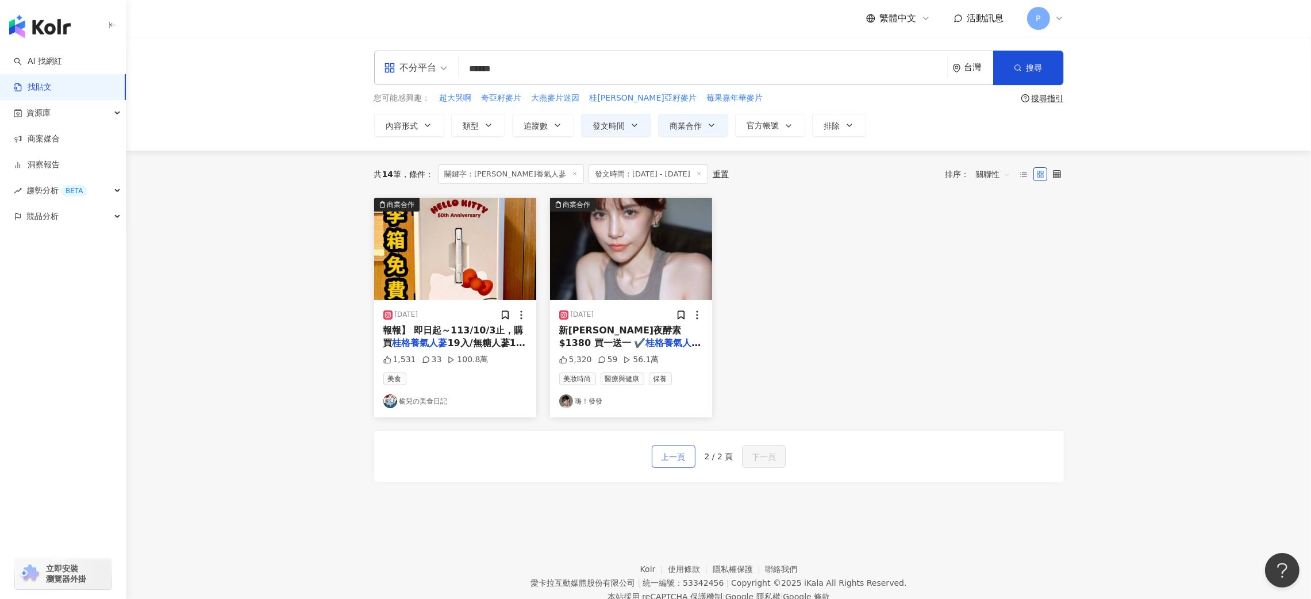
click at [677, 455] on span "上一頁" at bounding box center [674, 457] width 24 height 14
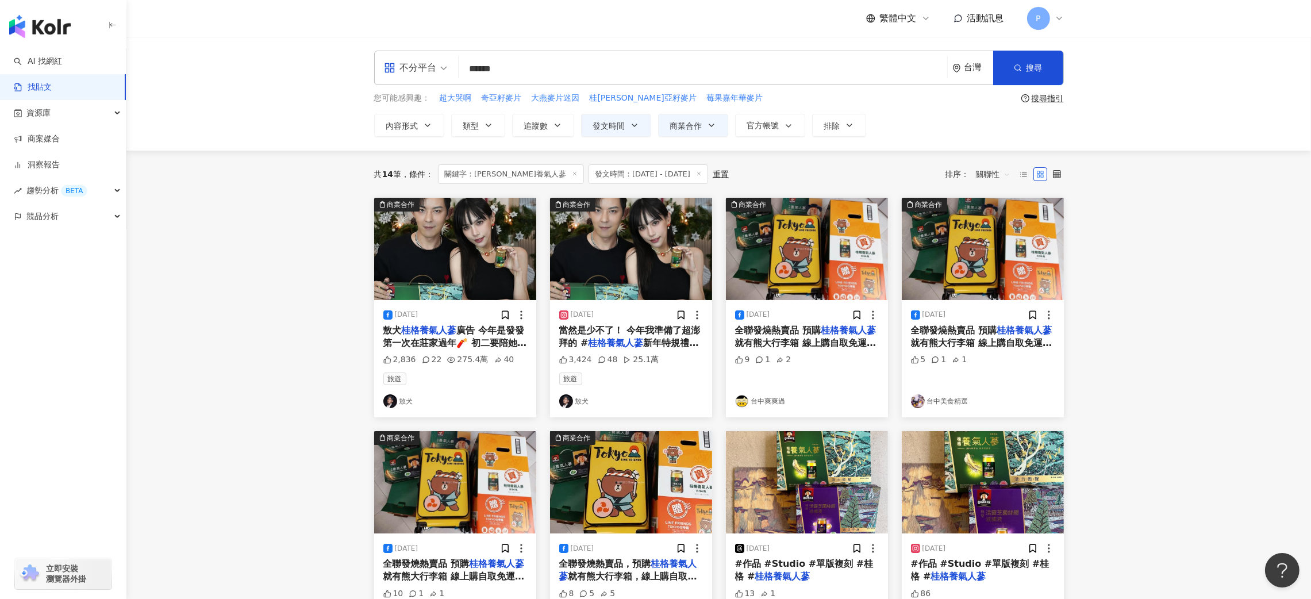
scroll to position [345, 0]
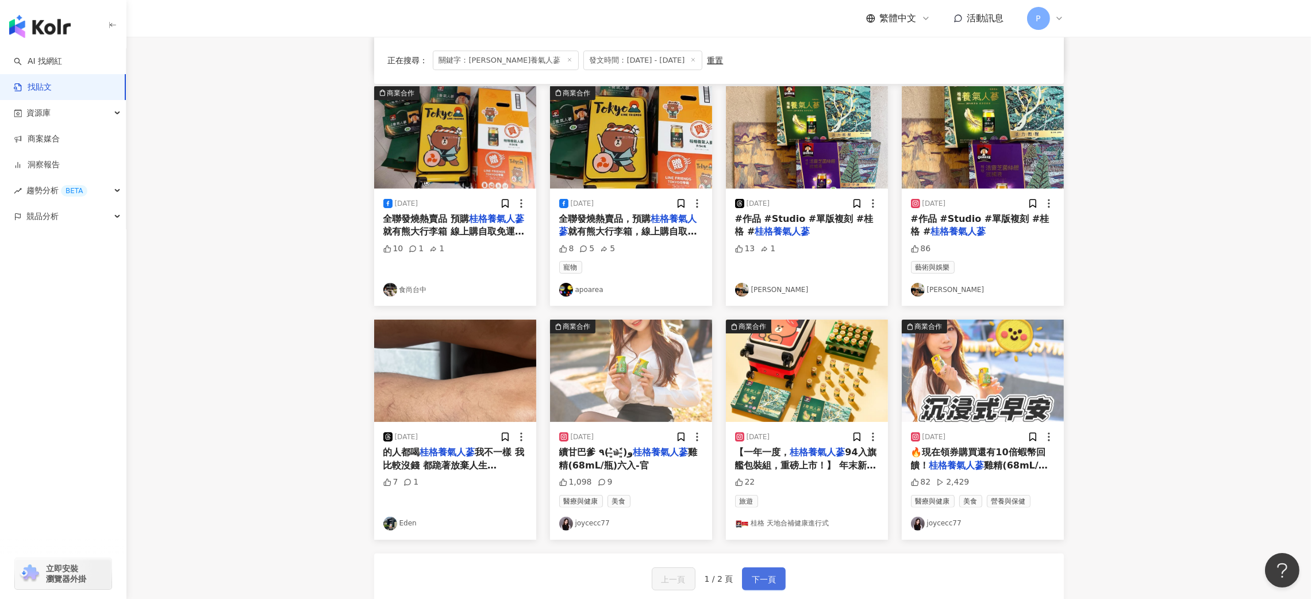
click at [769, 532] on span "下一頁" at bounding box center [764, 580] width 24 height 14
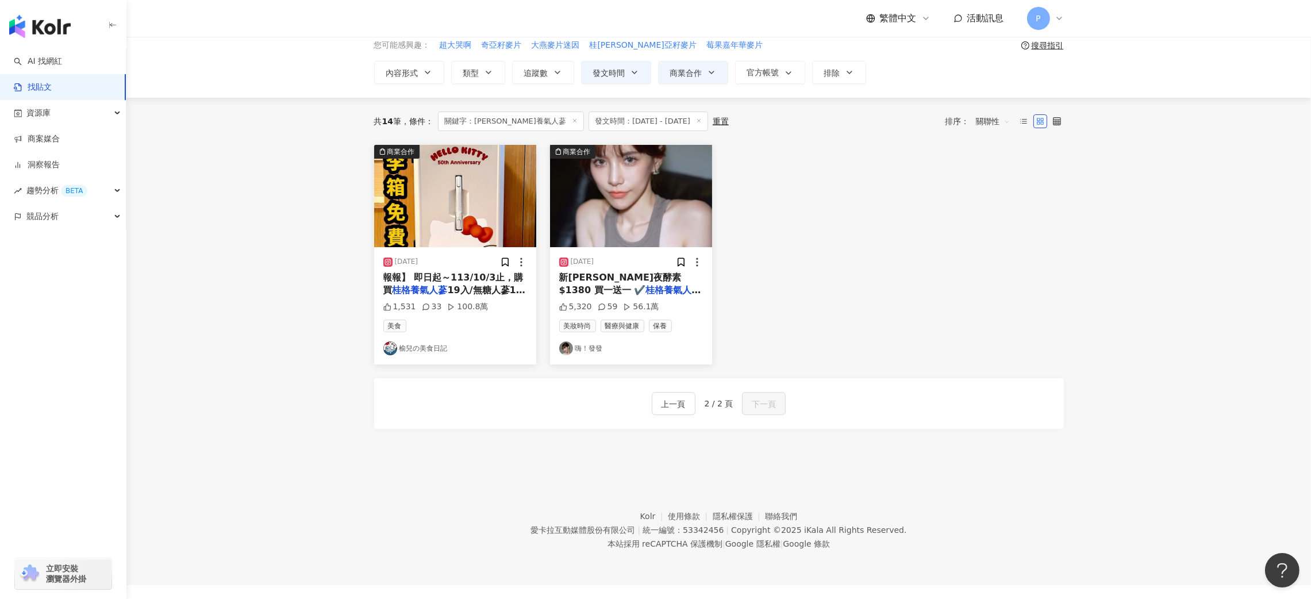
scroll to position [0, 0]
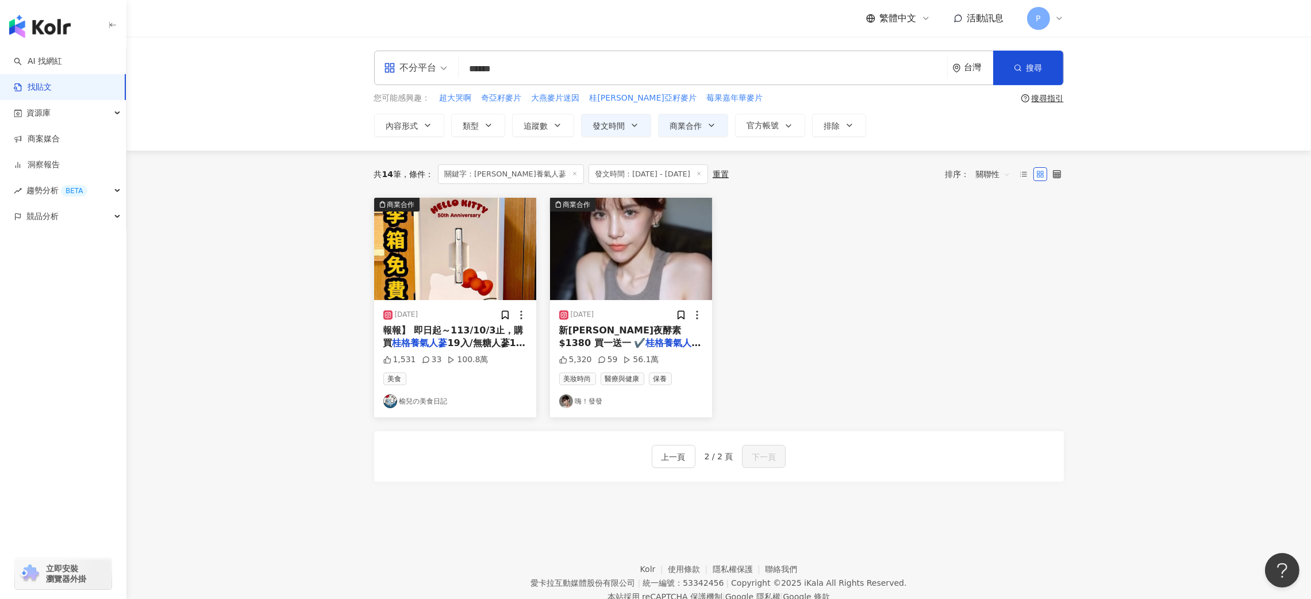
click at [625, 305] on div "[DATE] 新[PERSON_NAME]夜酵素 $1380 買一送一 ✔️ 桂格養氣人蔘 單價$989 滿$159 5,320 59 56.1萬 美妝時尚 …" at bounding box center [631, 358] width 162 height 117
click at [617, 330] on span "新[PERSON_NAME]夜酵素 $1380 買一送一 ✔️" at bounding box center [620, 337] width 122 height 24
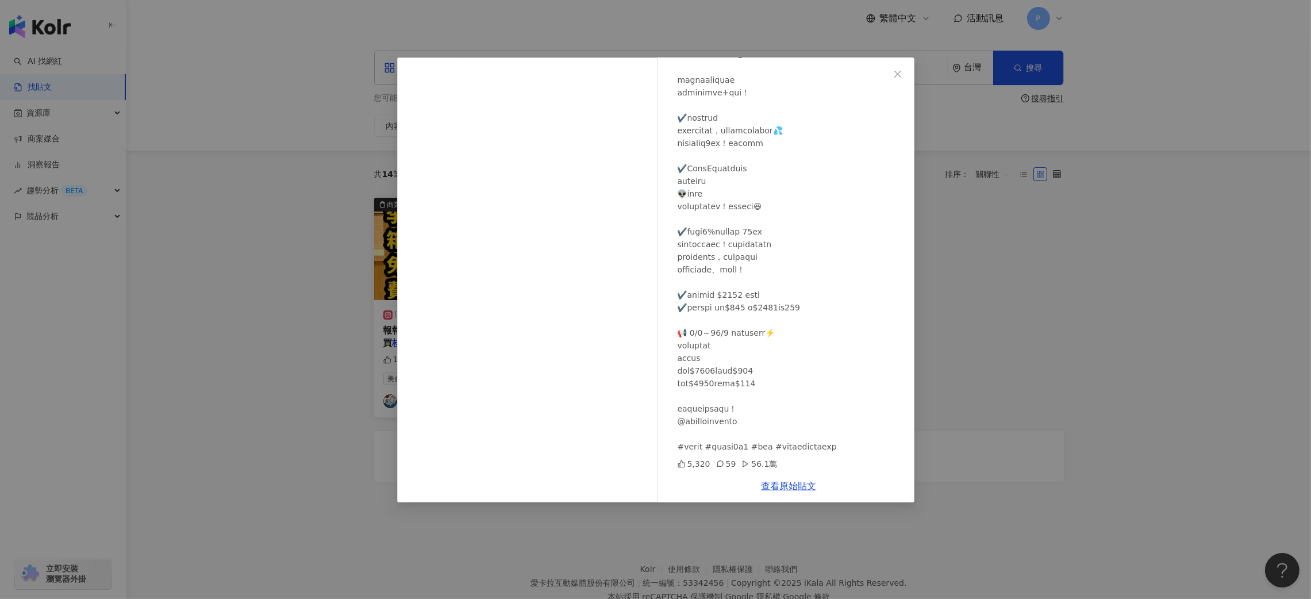
click at [310, 406] on div "嗨！發發 [DATE] 5,320 59 56.1萬 查看原始貼文" at bounding box center [655, 299] width 1311 height 599
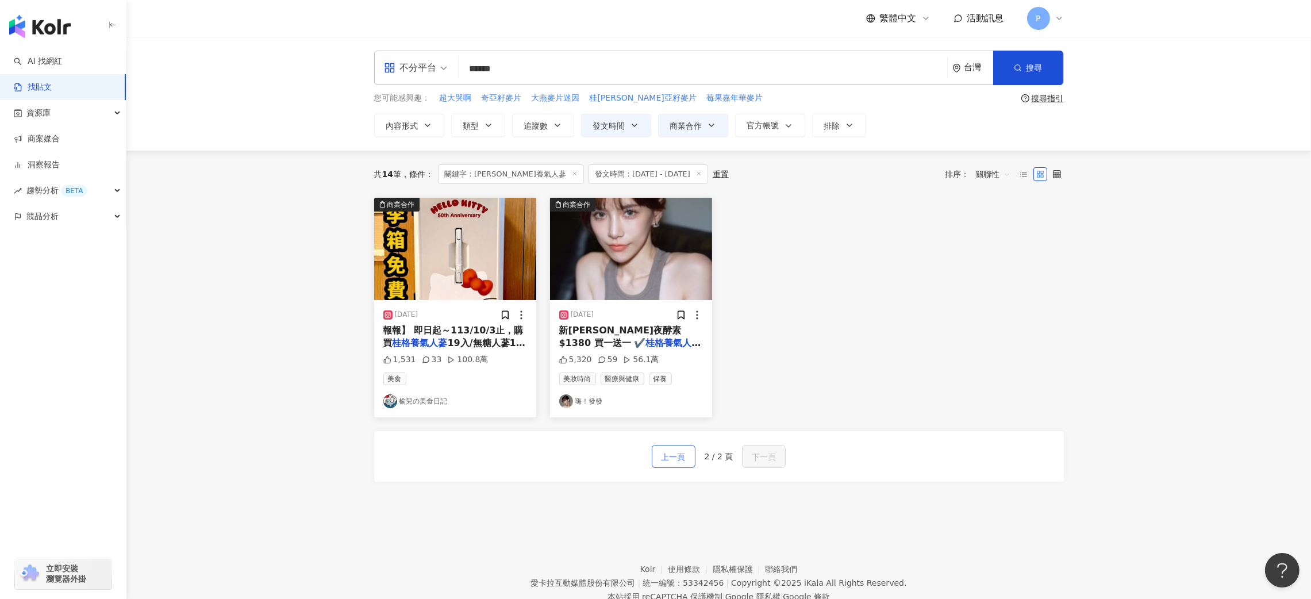
click at [678, 452] on span "上一頁" at bounding box center [674, 457] width 24 height 14
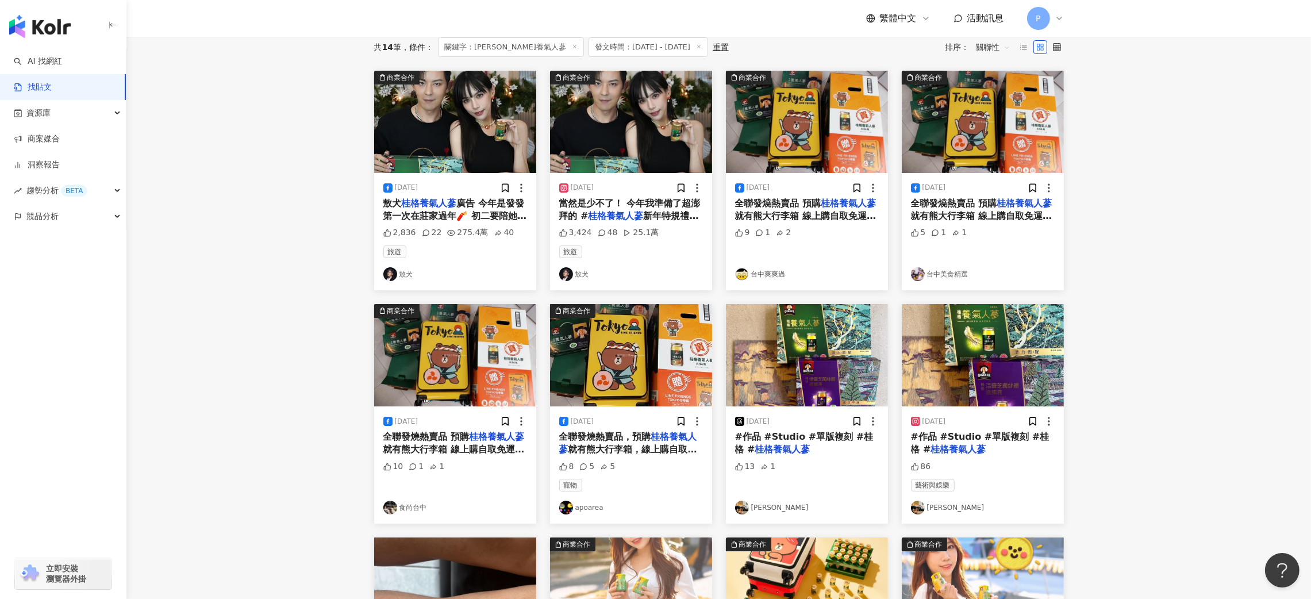
scroll to position [345, 0]
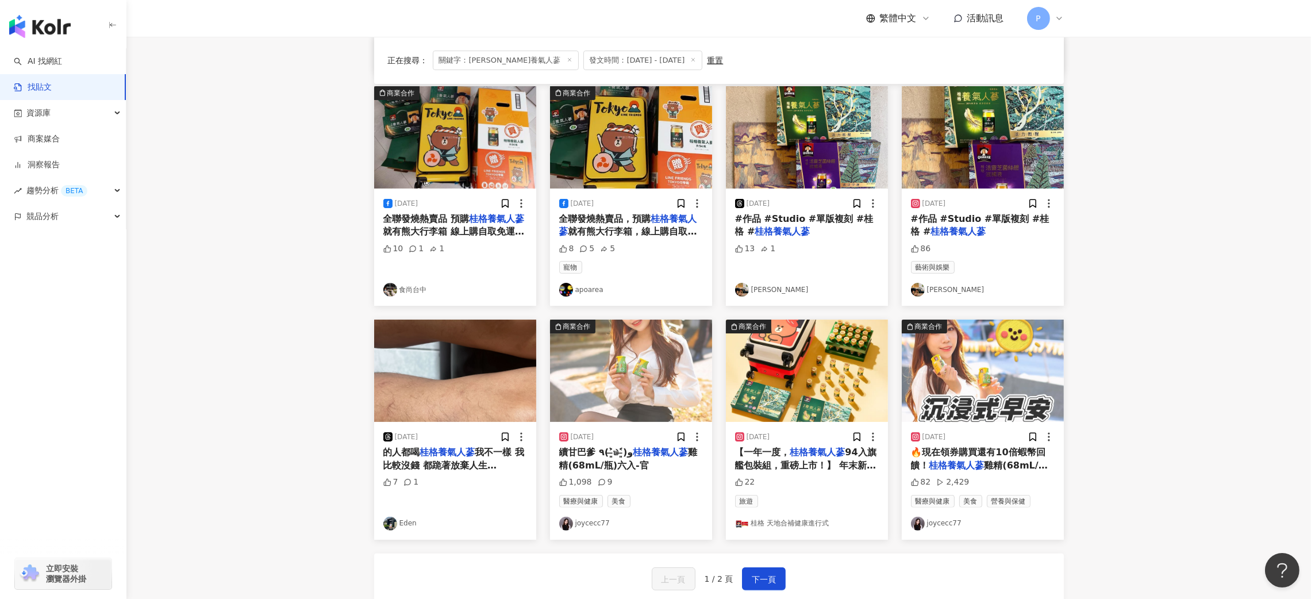
click at [655, 451] on mark "桂格養氣人蔘" at bounding box center [660, 452] width 55 height 11
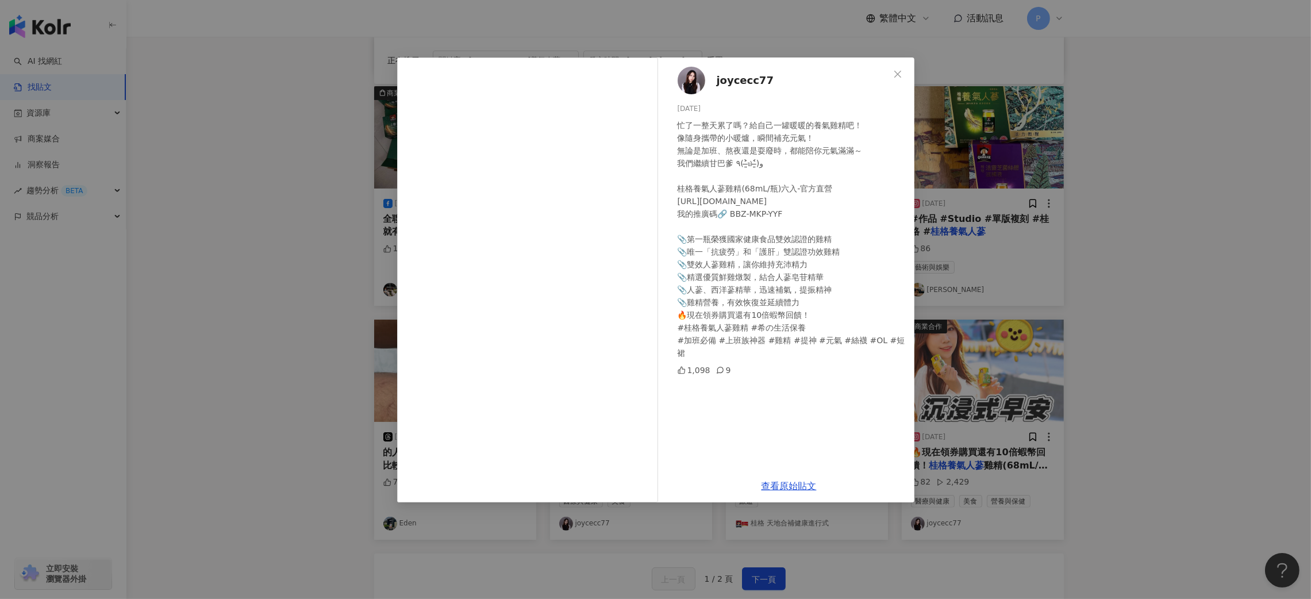
click at [1018, 264] on div "joycecc77 [DATE] 忙了一整天累了嗎？給自己一罐暖暖的養氣雞精吧！ 像隨身攜帶的小暖爐，瞬間補充元氣！ 無論是加班、熬夜還是耍廢時，都能陪你元氣…" at bounding box center [655, 299] width 1311 height 599
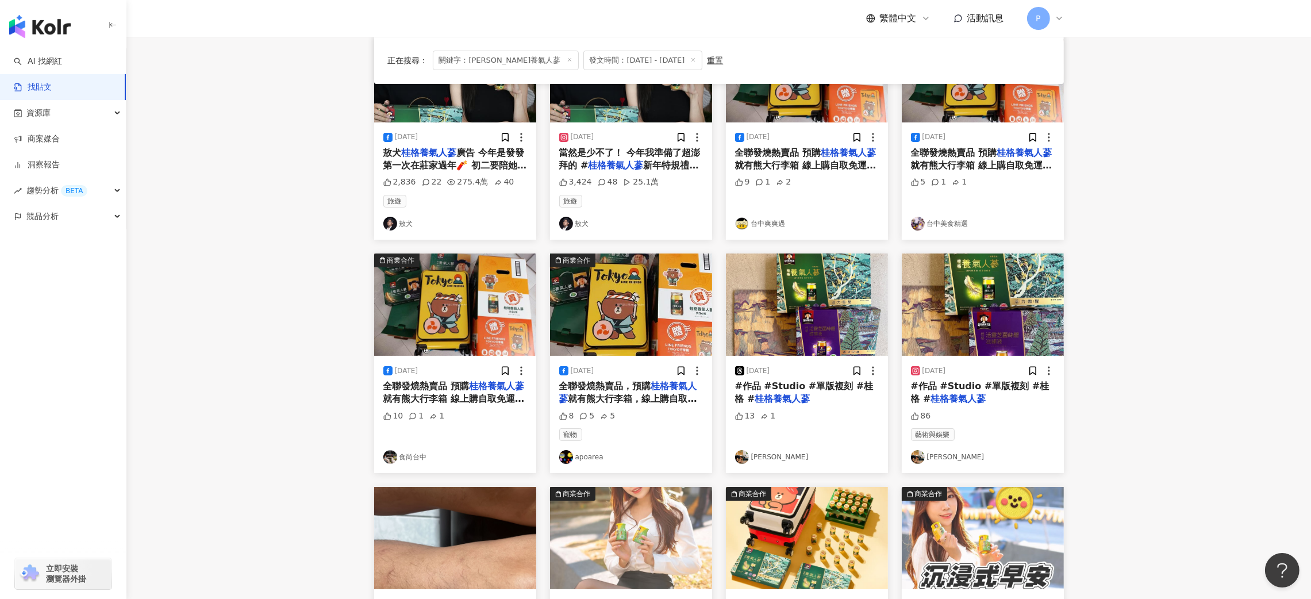
scroll to position [172, 0]
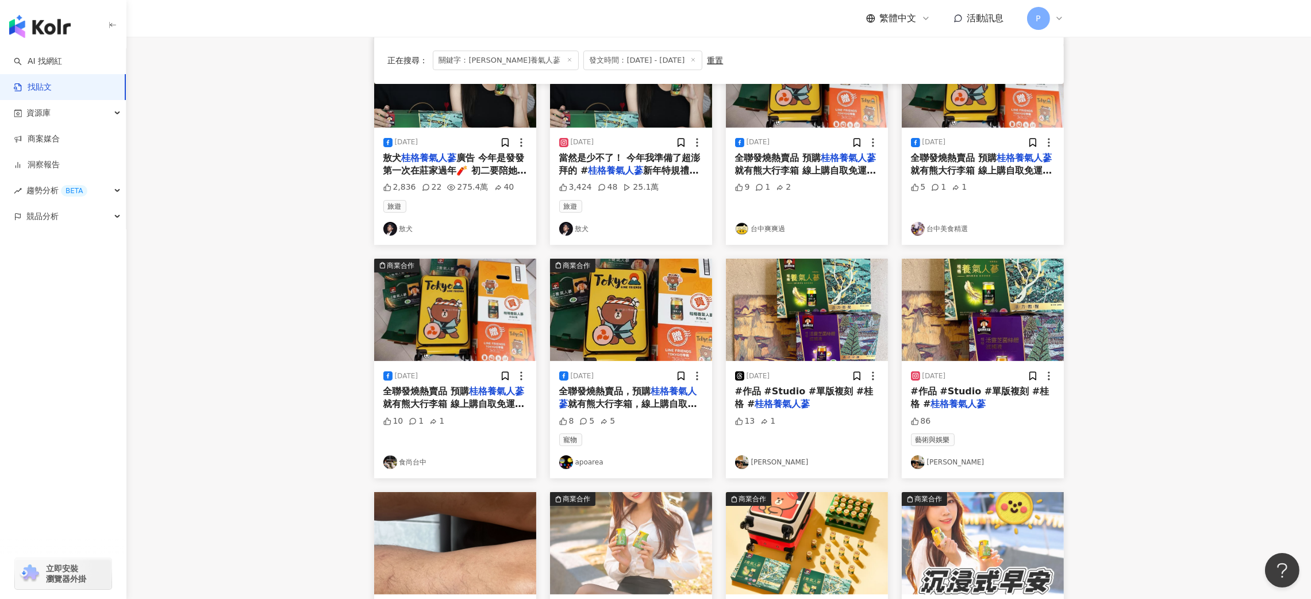
click at [808, 400] on div "#作品 #Studio #單版複刻 #桂格 # 桂格養氣人蔘" at bounding box center [807, 398] width 144 height 26
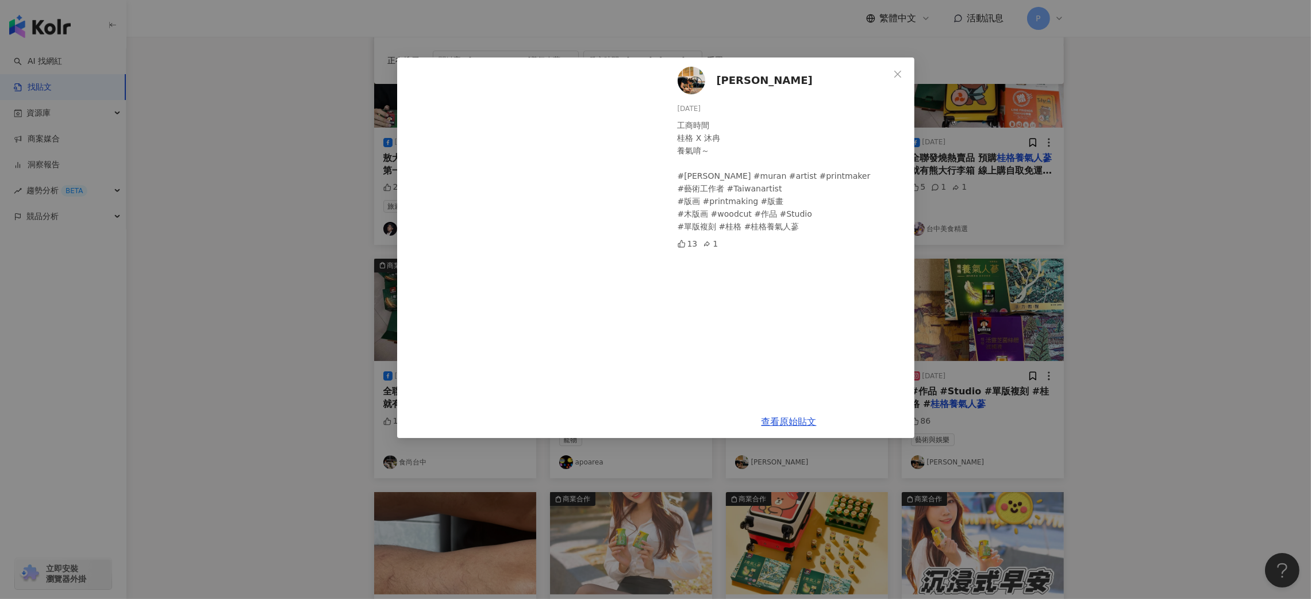
click at [1079, 247] on div "[PERSON_NAME] [DATE] 工商時間 桂格 X 沐冉 養氣唷～ #[PERSON_NAME] #muran #artist #printmake…" at bounding box center [655, 299] width 1311 height 599
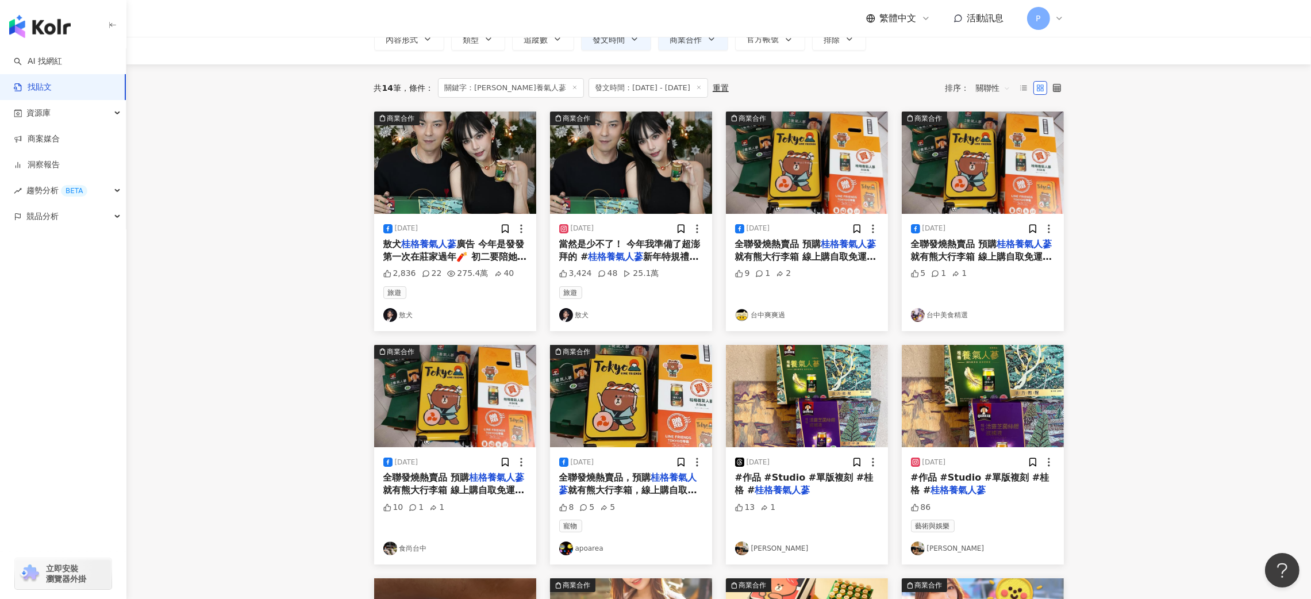
scroll to position [0, 0]
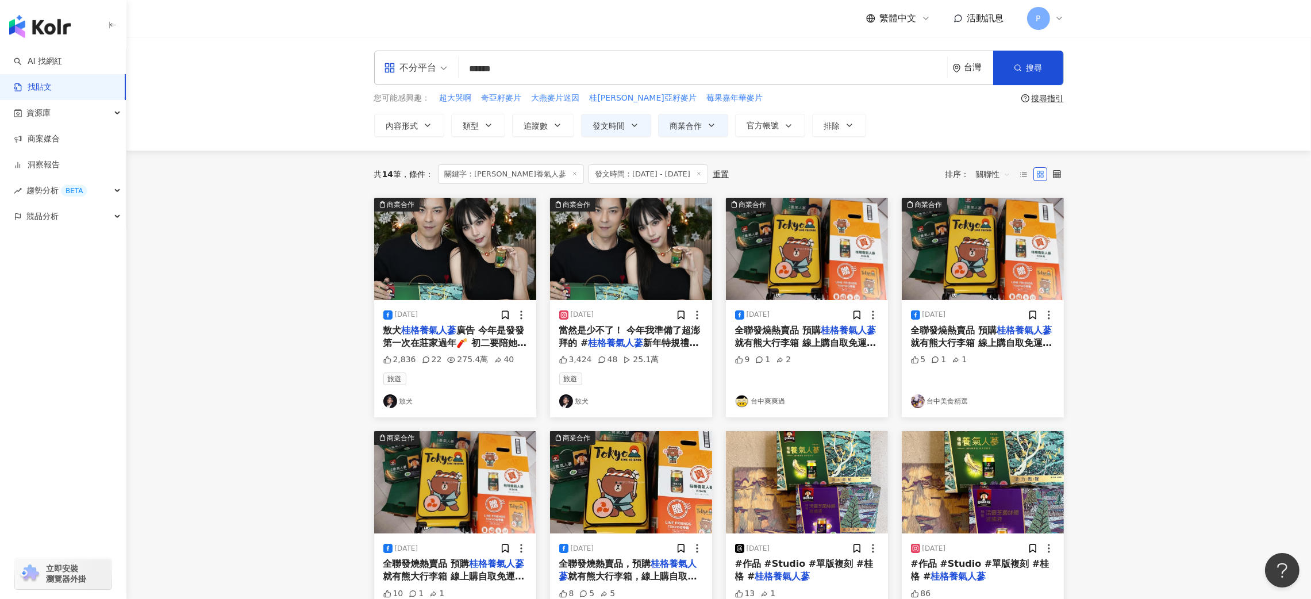
drag, startPoint x: 587, startPoint y: 74, endPoint x: 418, endPoint y: 92, distance: 169.4
click at [418, 92] on div "**********" at bounding box center [719, 94] width 736 height 86
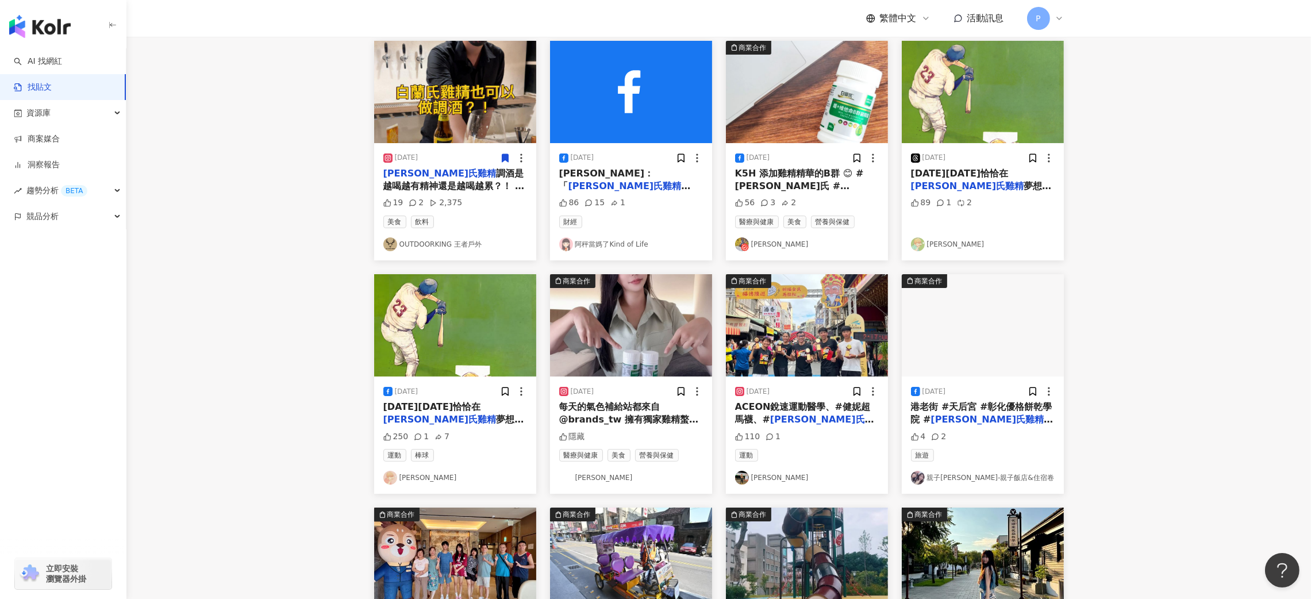
scroll to position [172, 0]
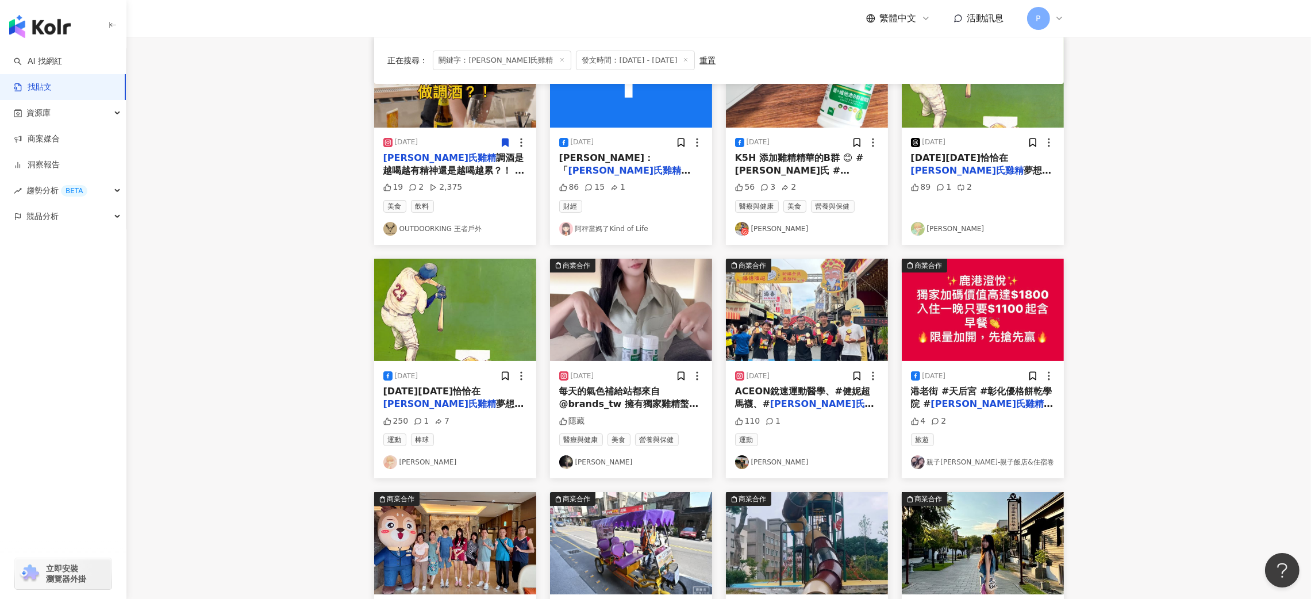
click at [984, 181] on div "[DATE] [DATE][DATE]恰恰在 [PERSON_NAME]氏雞精 夢想篇，最後一局獨白。 「有一天我要看到台灣，拿下世界冠軍」 謝謝你們完成了2…" at bounding box center [983, 186] width 162 height 117
click at [456, 398] on mark "[PERSON_NAME]氏雞精" at bounding box center [439, 403] width 113 height 11
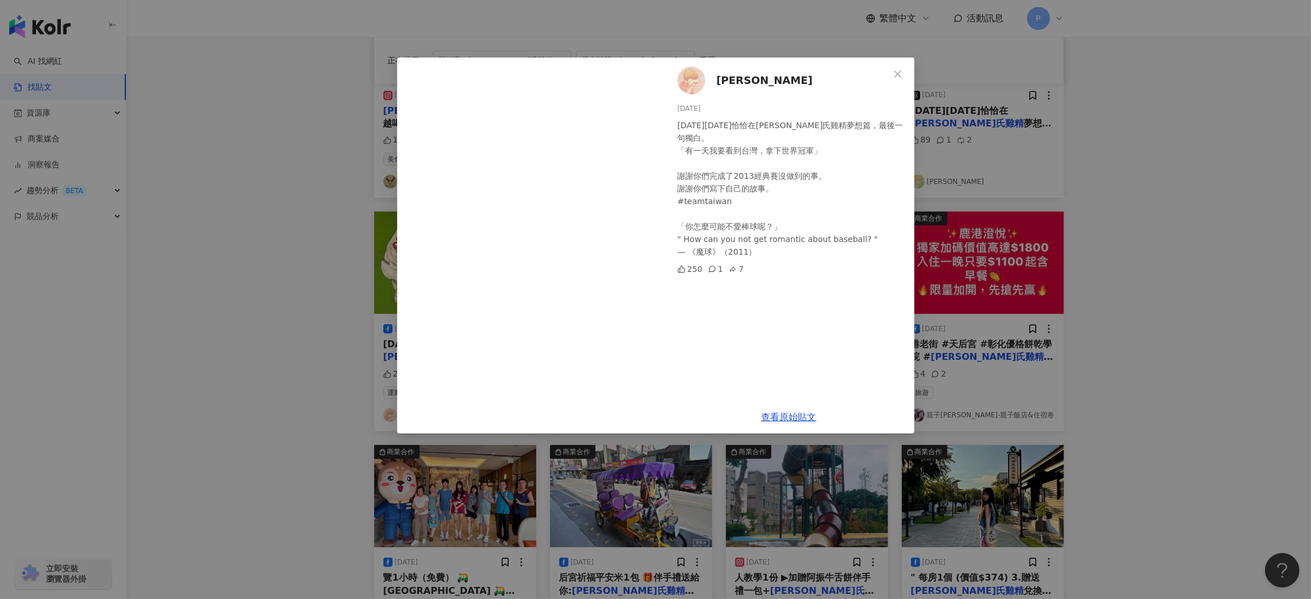
scroll to position [258, 0]
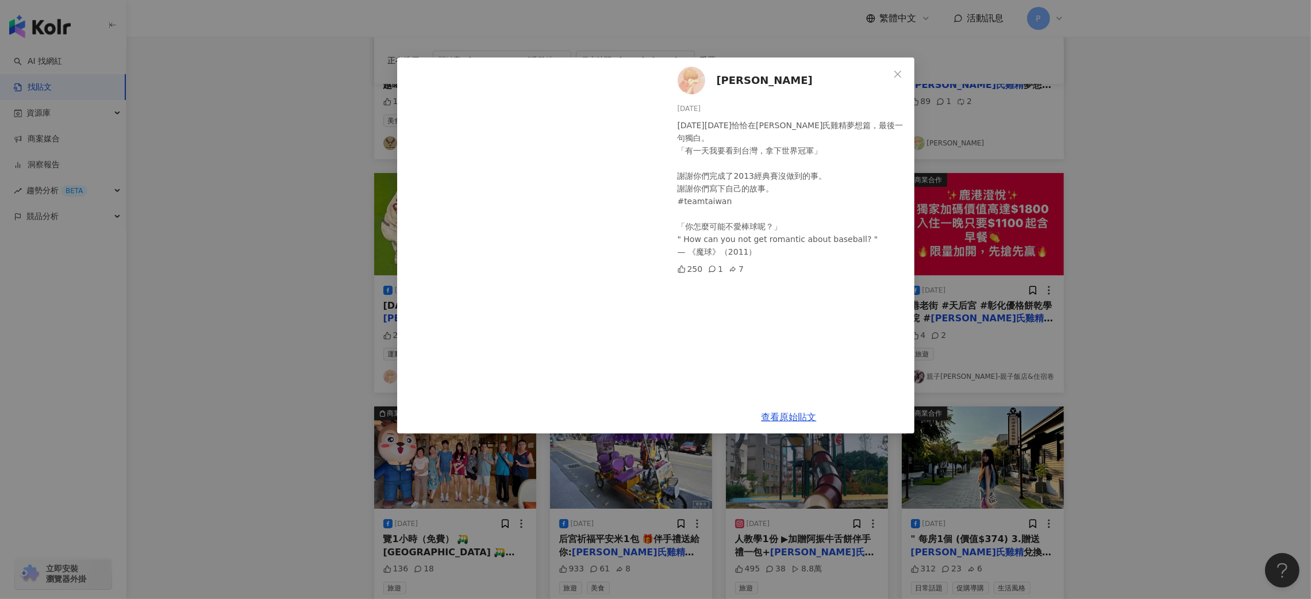
click at [384, 272] on div "Haowei-Chung [DATE] [DATE][DATE]恰恰在[PERSON_NAME]氏雞精夢想篇，最後一句獨白。 「有一天我要看到台灣，拿下世界冠…" at bounding box center [655, 299] width 1311 height 599
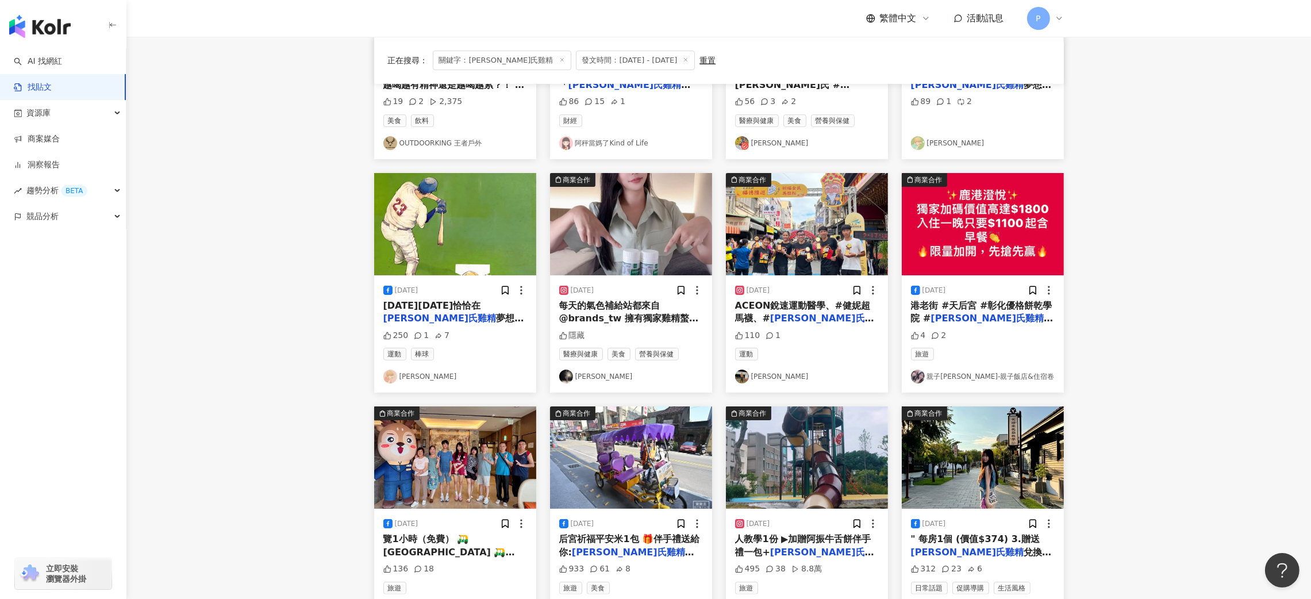
click at [667, 320] on span "每天的氣色補給站都來自 @brands_tw 擁有獨家雞精螯合技術 雞精幫助鐵及維他命B吸收up up 恢復元氣重回好氣色 內服保養這個話題跟大家說過好多次啦…" at bounding box center [630, 370] width 143 height 140
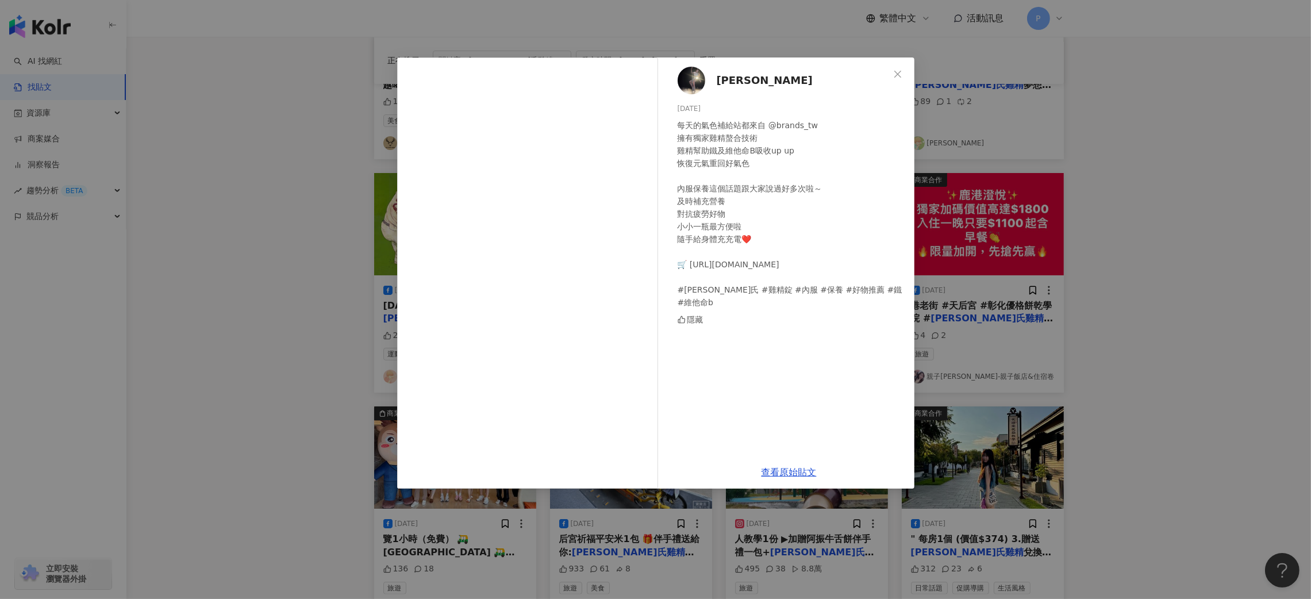
click at [246, 360] on div "[PERSON_NAME][DATE] 每天的氣色補給站都來自 @brands_tw 擁有獨家雞精螯合技術 雞精幫助鐵及維他命B吸收up up 恢復元氣重回好…" at bounding box center [655, 299] width 1311 height 599
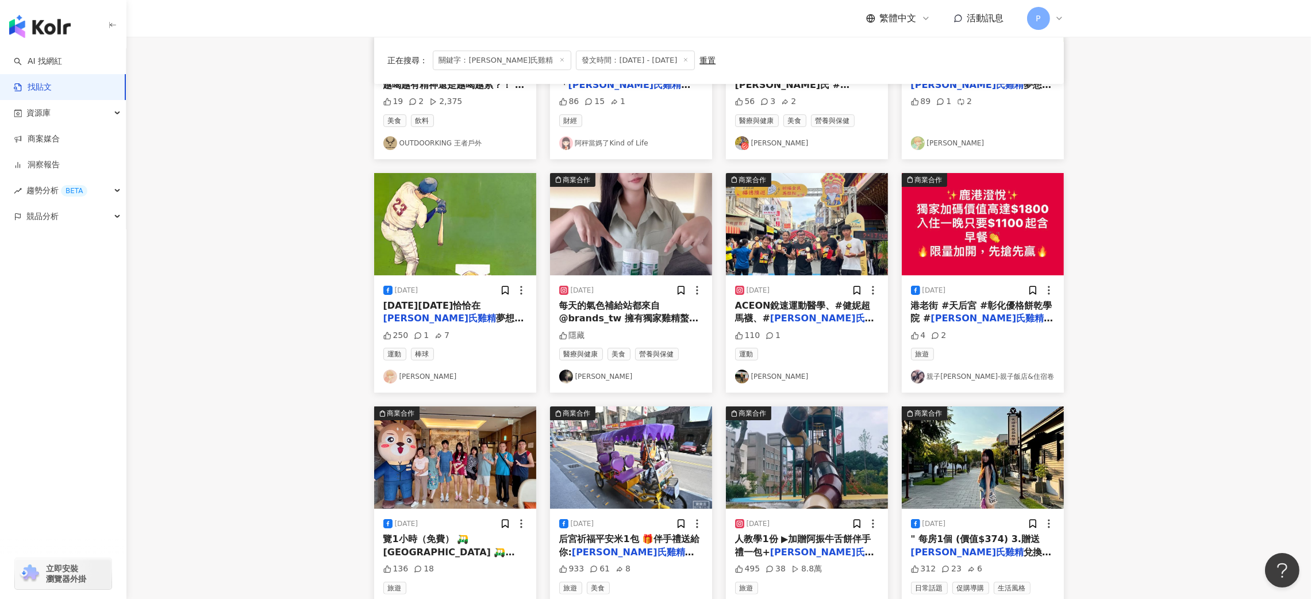
click at [844, 326] on span "、#康柏物理治療中心、#[PERSON_NAME]" at bounding box center [793, 338] width 117 height 24
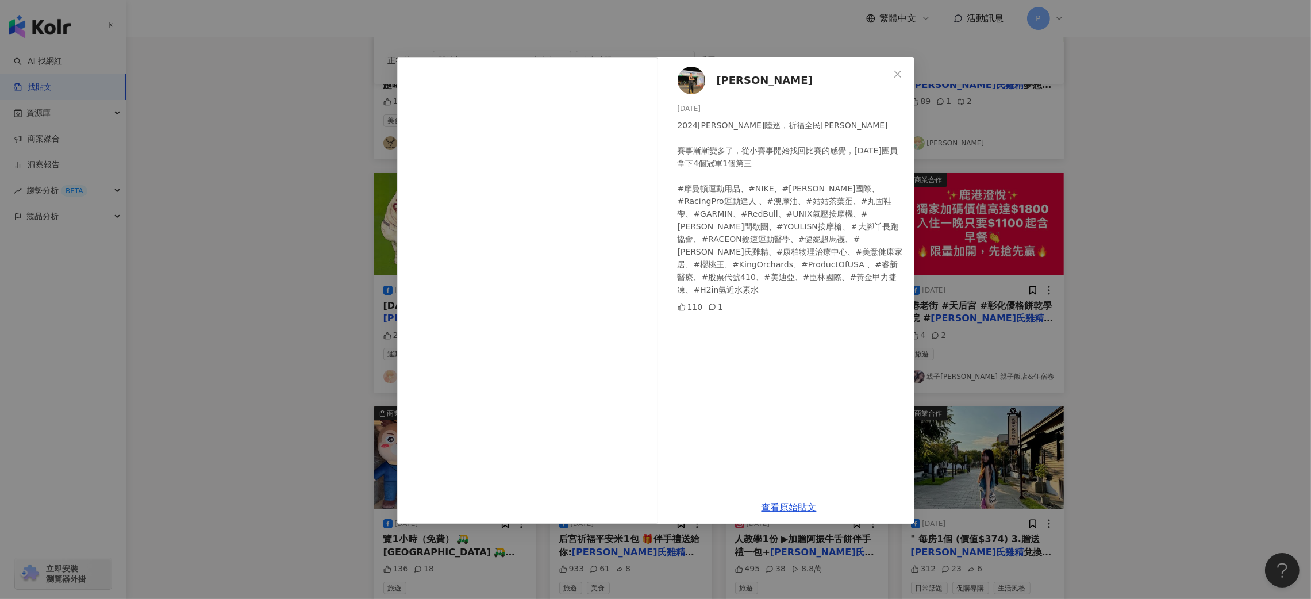
click at [1111, 341] on div "[PERSON_NAME][DATE] 2024[PERSON_NAME]陸巡，祈福全民[PERSON_NAME] 賽事漸漸變多了，從小賽事開始找回比賽的感覺…" at bounding box center [655, 299] width 1311 height 599
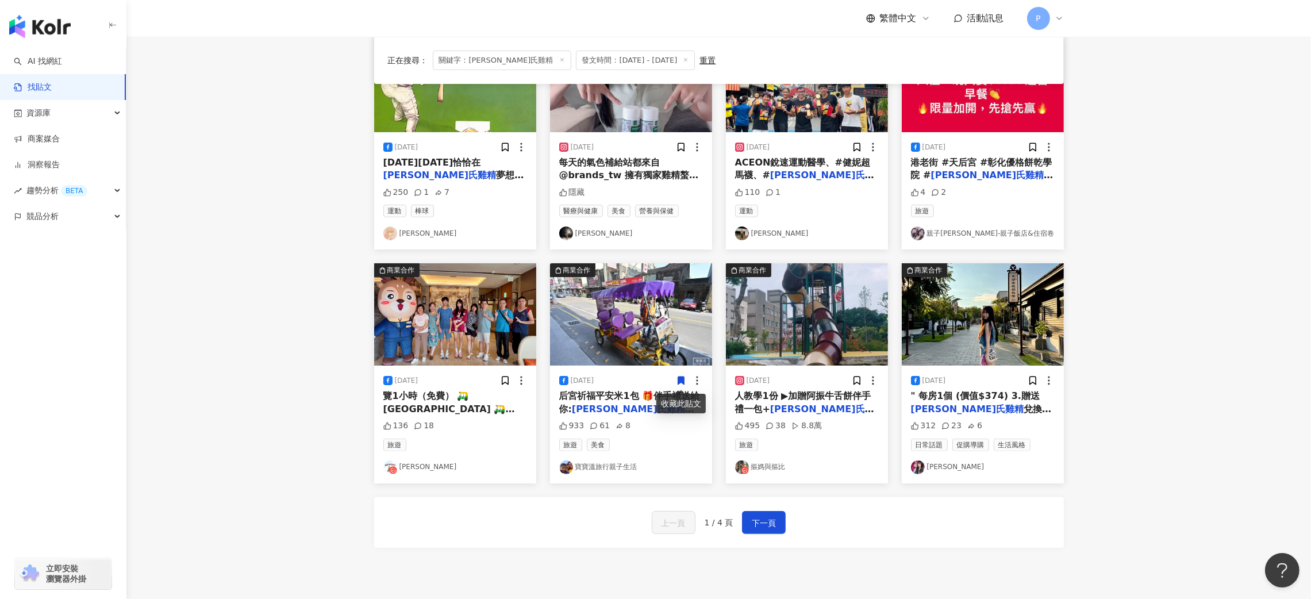
scroll to position [431, 0]
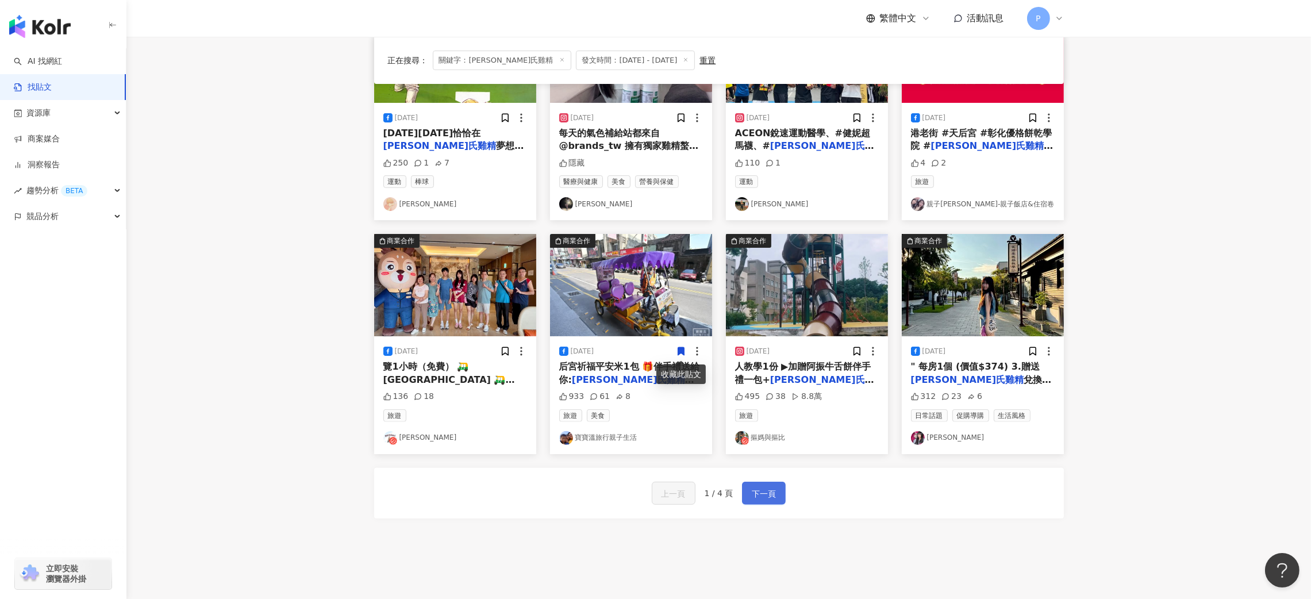
click at [752, 496] on span "下一頁" at bounding box center [764, 494] width 24 height 14
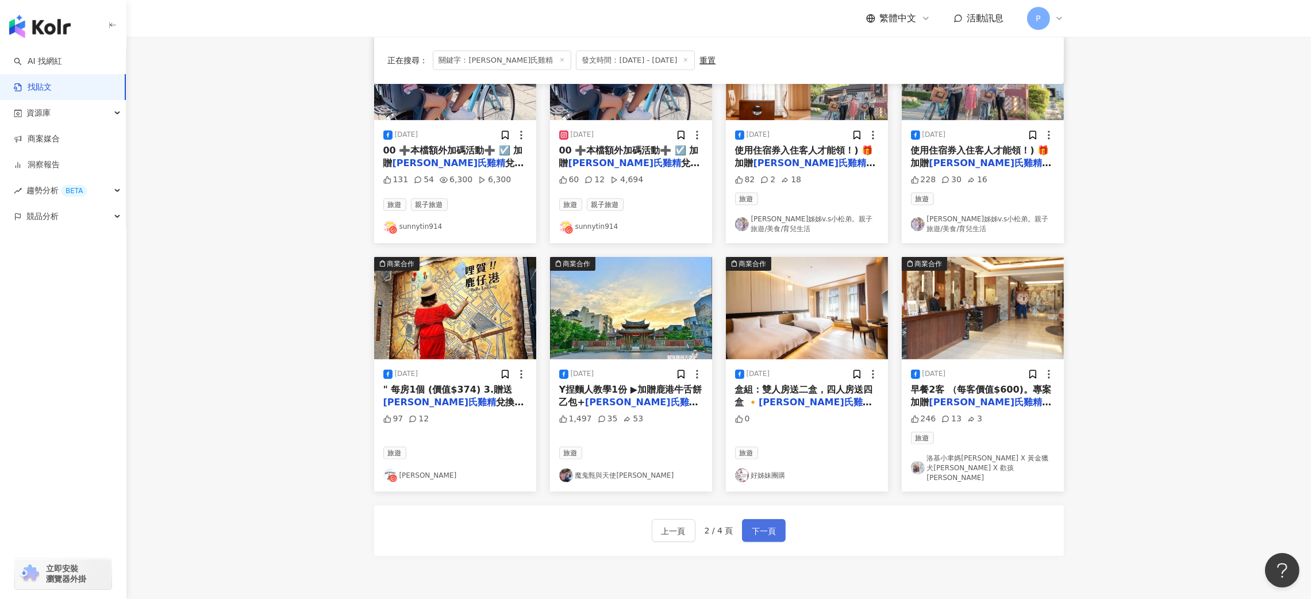
click at [752, 524] on span "下一頁" at bounding box center [764, 531] width 24 height 14
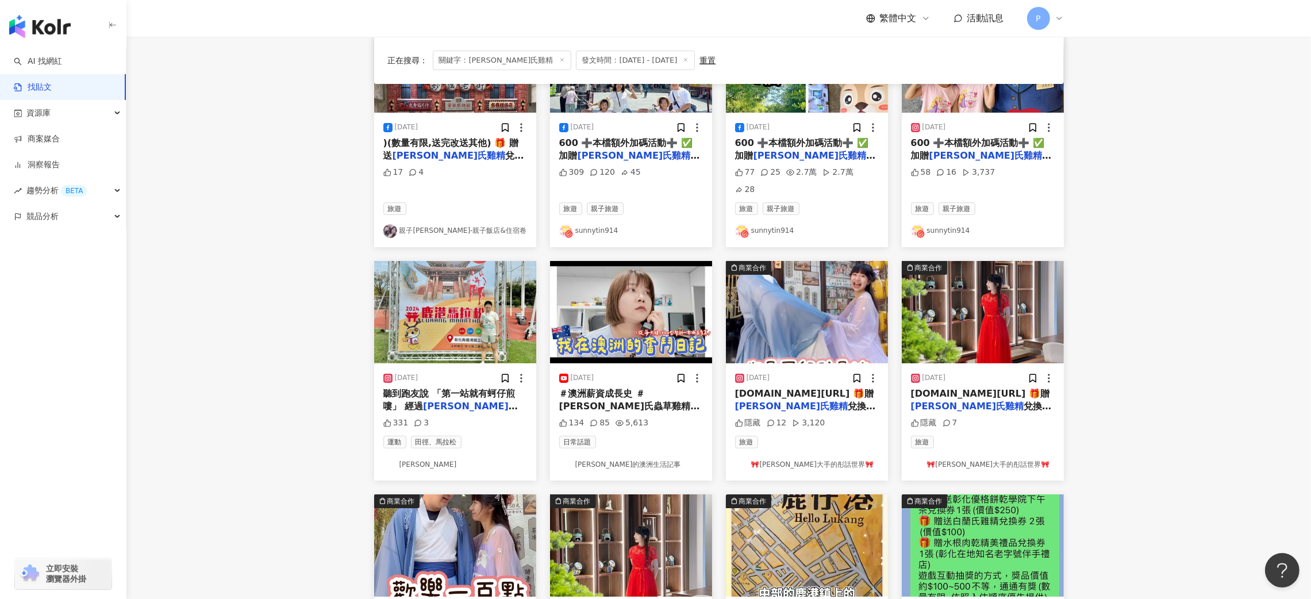
scroll to position [0, 0]
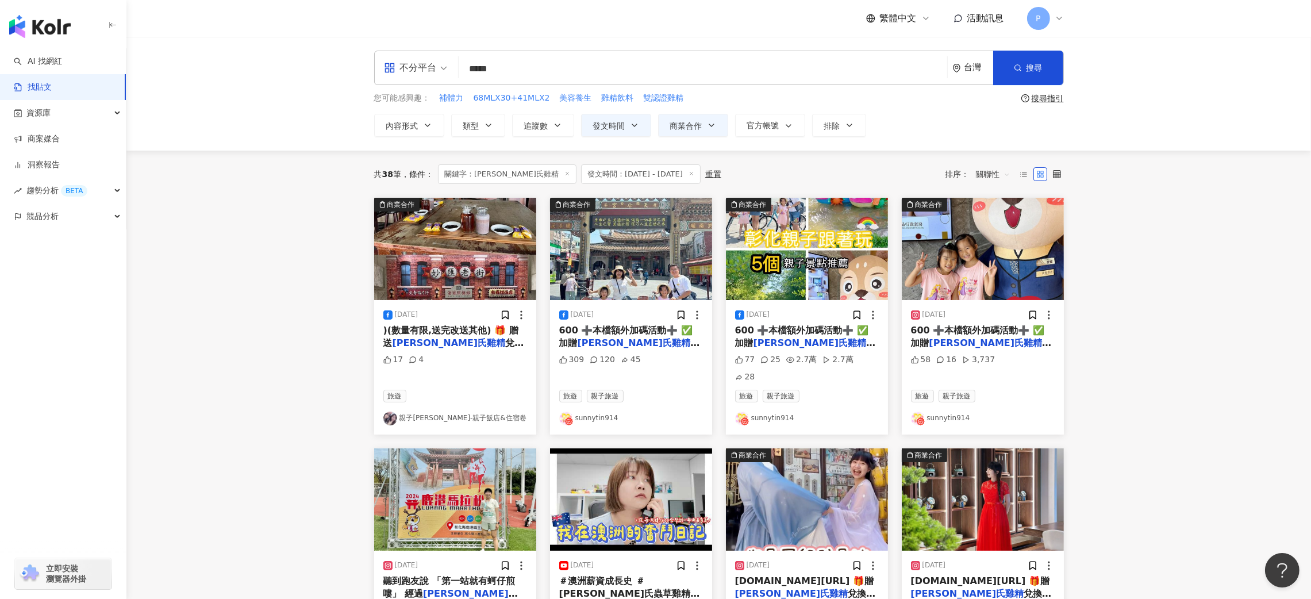
drag, startPoint x: 535, startPoint y: 66, endPoint x: 434, endPoint y: 81, distance: 102.4
click at [434, 81] on div "不分平台 [PERSON_NAME]氏雞精 ***** 台灣 搜尋" at bounding box center [719, 68] width 690 height 34
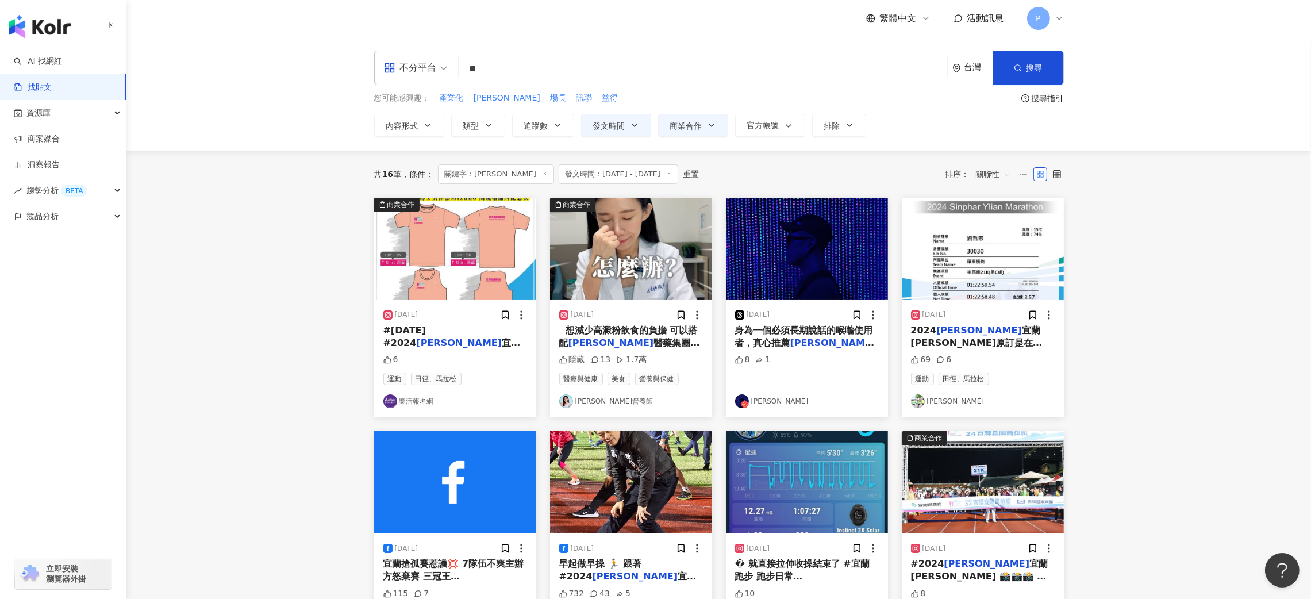
click at [547, 70] on input "**" at bounding box center [702, 68] width 479 height 25
drag, startPoint x: 523, startPoint y: 62, endPoint x: 429, endPoint y: 74, distance: 95.0
click at [429, 74] on div "不分平台 [PERSON_NAME] ** 台灣 搜尋" at bounding box center [719, 68] width 690 height 34
paste input "*****"
type input "*******"
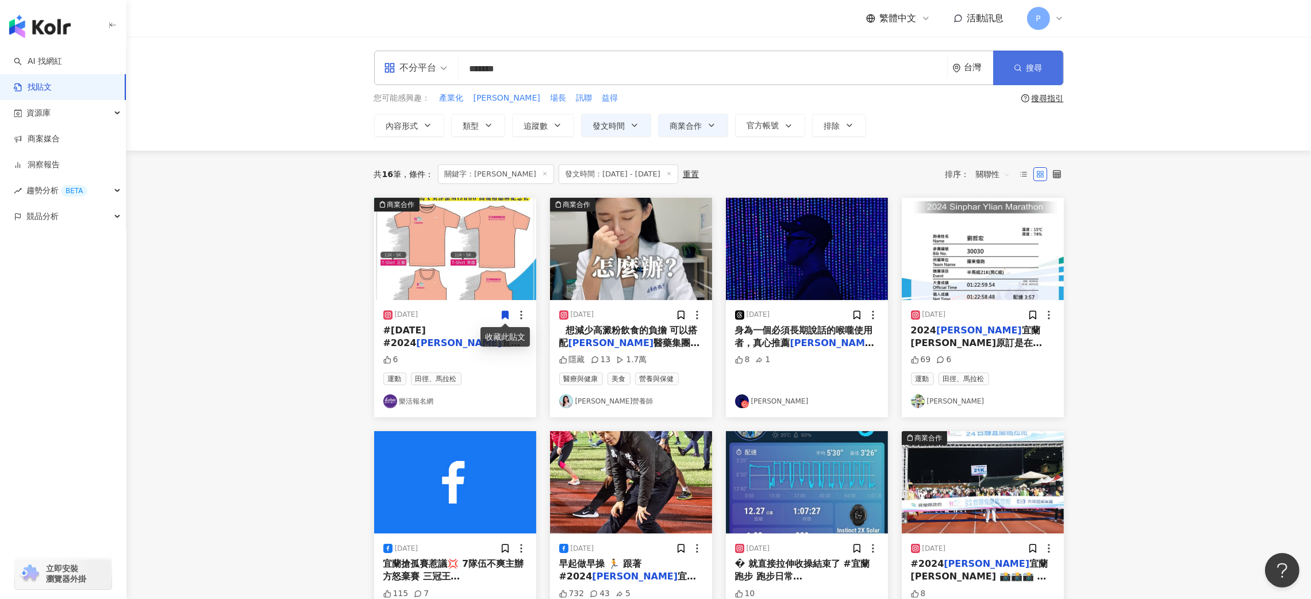
click at [1023, 67] on button "搜尋" at bounding box center [1028, 68] width 70 height 34
